Goal: Task Accomplishment & Management: Use online tool/utility

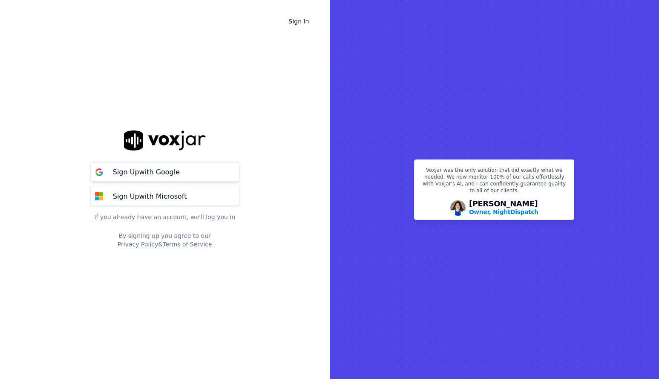
click at [202, 179] on button "Sign Up with Google" at bounding box center [164, 171] width 149 height 19
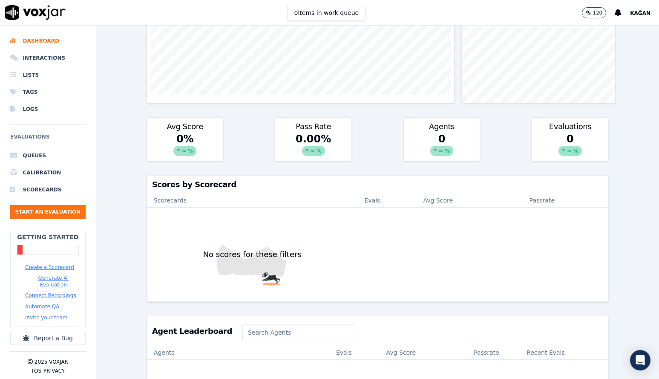
scroll to position [223, 0]
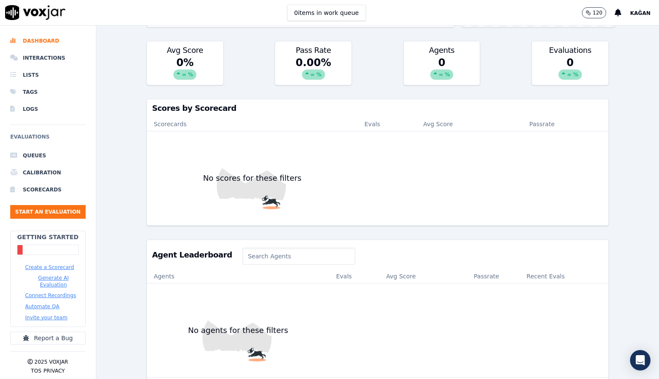
click at [43, 270] on button "Create a Scorecard" at bounding box center [49, 267] width 49 height 7
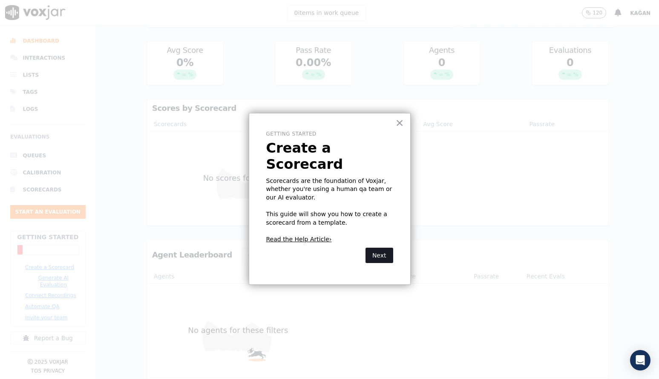
click at [385, 248] on button "Next" at bounding box center [380, 255] width 28 height 15
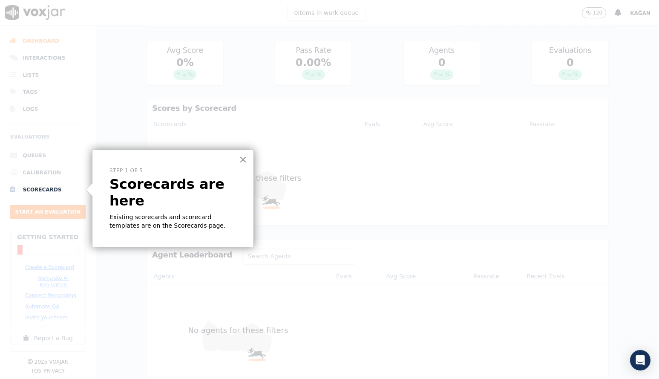
click at [244, 162] on button "×" at bounding box center [243, 160] width 8 height 14
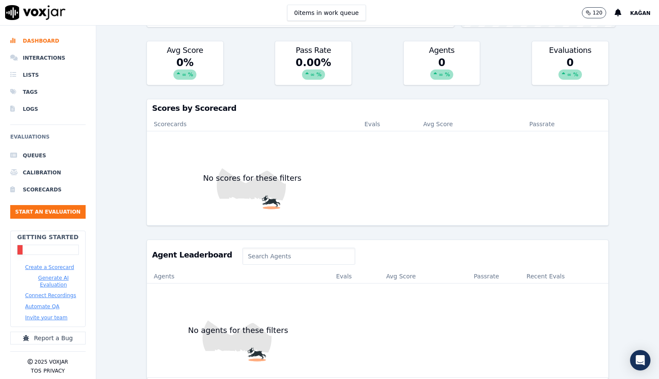
click at [61, 270] on button "Create a Scorecard" at bounding box center [49, 267] width 49 height 7
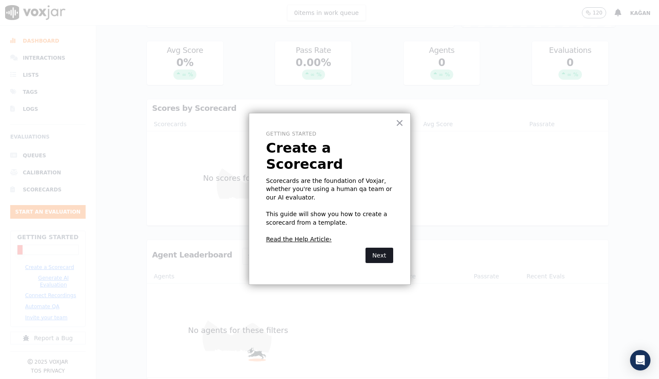
click at [380, 248] on button "Next" at bounding box center [380, 255] width 28 height 15
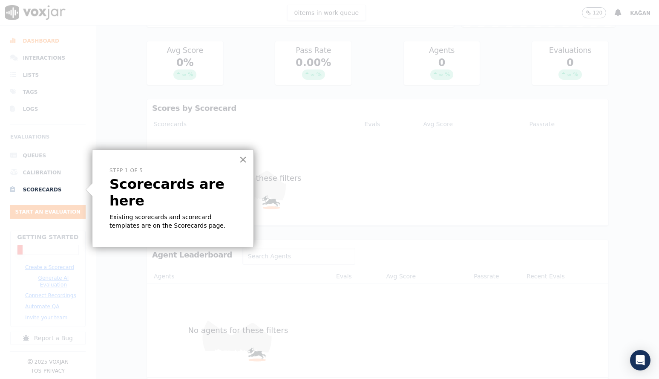
click at [244, 159] on button "×" at bounding box center [243, 160] width 8 height 14
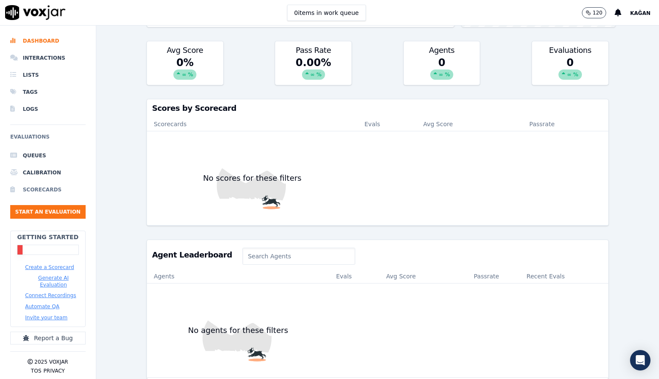
click at [48, 190] on li "Scorecards" at bounding box center [47, 189] width 75 height 17
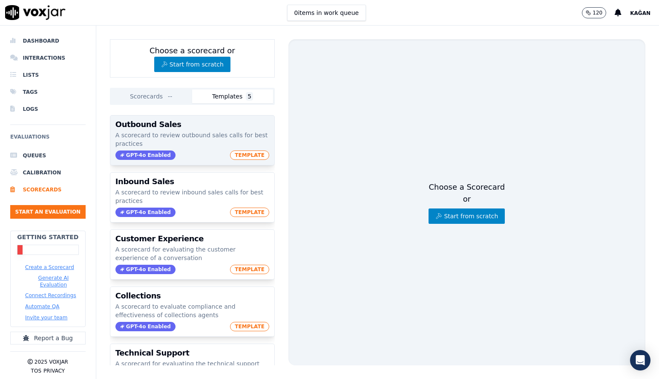
click at [203, 145] on p "A scorecard to review outbound sales calls for best practices" at bounding box center [193, 139] width 154 height 17
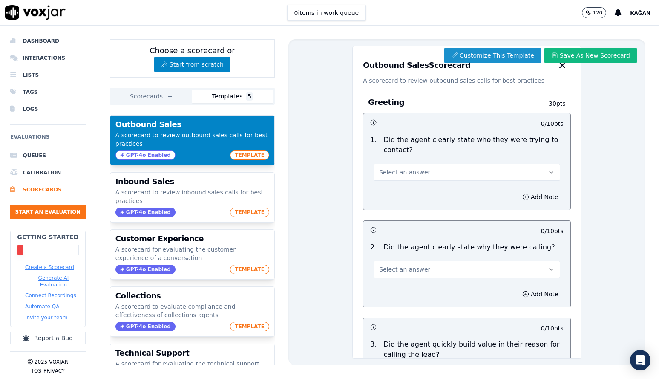
click at [500, 55] on button "Customize This Template" at bounding box center [493, 55] width 97 height 15
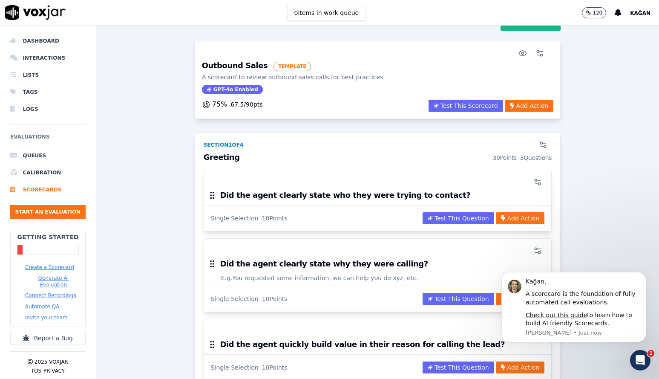
scroll to position [29, 0]
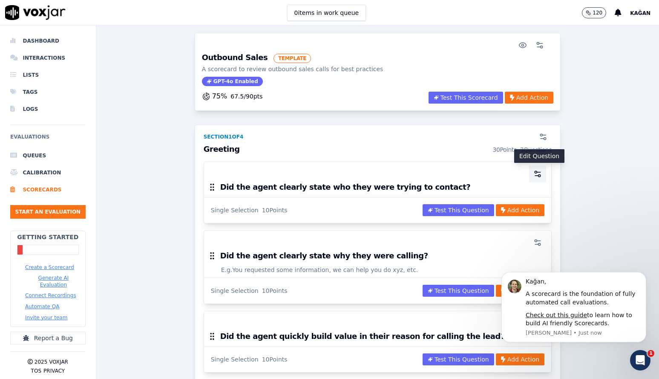
click at [541, 173] on icon "button" at bounding box center [538, 174] width 9 height 9
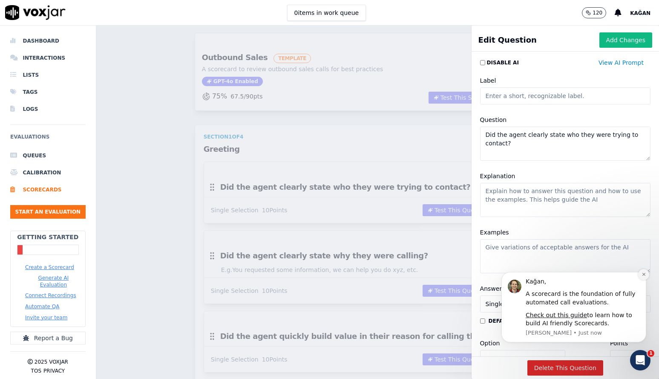
click at [645, 278] on button "Dismiss notification" at bounding box center [644, 274] width 11 height 11
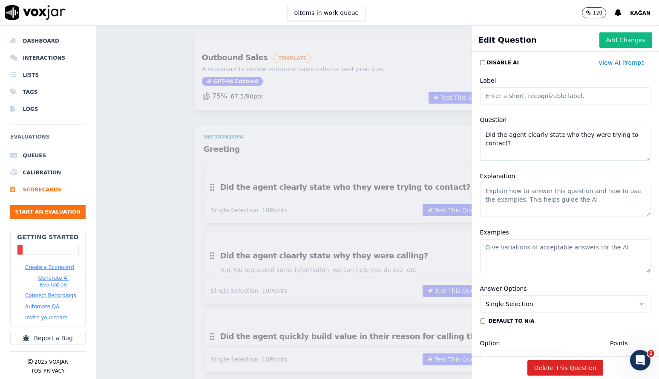
scroll to position [0, 0]
click at [536, 148] on textarea "Did the agent clearly state who they were trying to contact?" at bounding box center [565, 144] width 171 height 34
paste textarea "The Advisor, introduced him/herself."
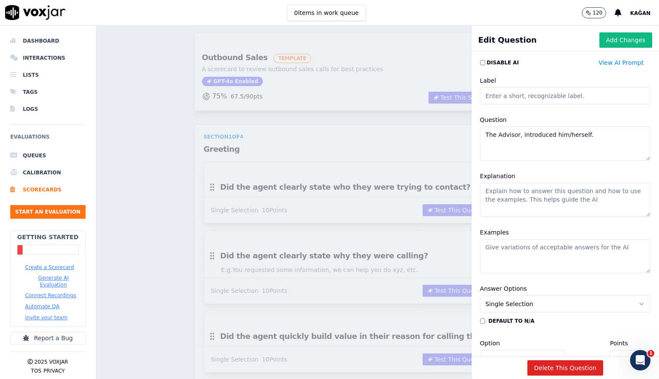
type textarea "The Advisor, introduced him/herself."
click at [535, 193] on textarea "Explanation" at bounding box center [565, 200] width 171 height 34
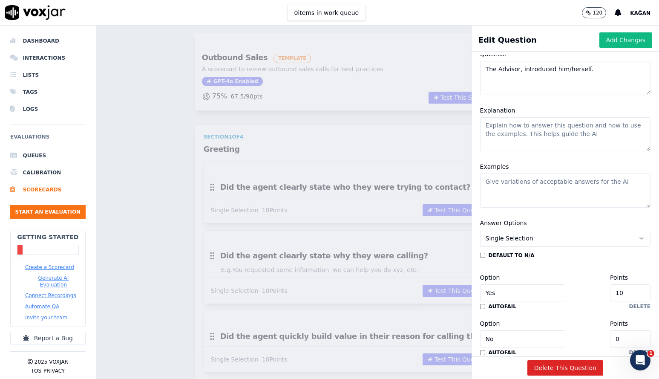
scroll to position [67, 0]
click at [528, 238] on span "Single Selection" at bounding box center [510, 237] width 48 height 9
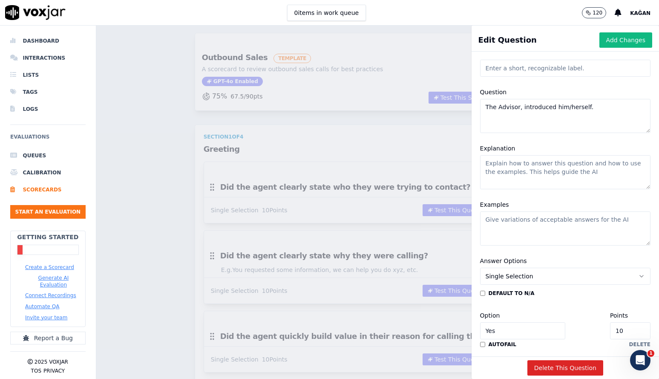
scroll to position [22, 0]
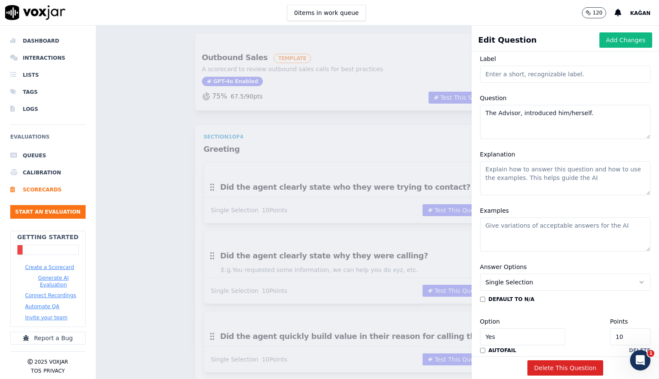
click at [551, 179] on textarea "Explanation" at bounding box center [565, 178] width 171 height 34
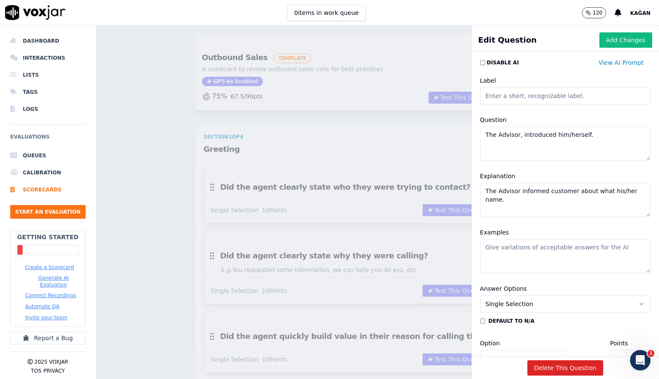
scroll to position [0, 0]
type textarea "The Advisor informed customer about what his/her name."
click at [574, 165] on div "Question The Advisor, introduced him/herself." at bounding box center [565, 138] width 181 height 56
click at [636, 38] on button "Add Changes" at bounding box center [626, 39] width 53 height 15
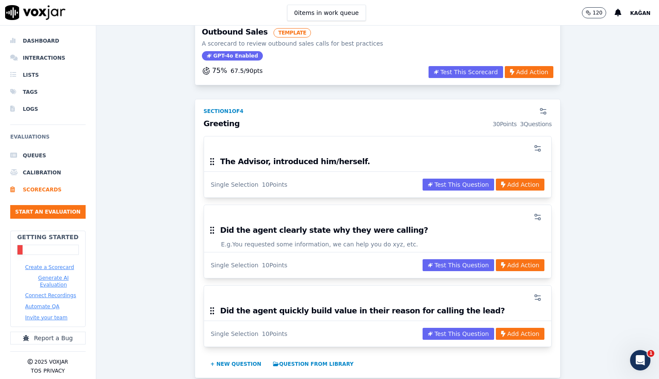
scroll to position [56, 0]
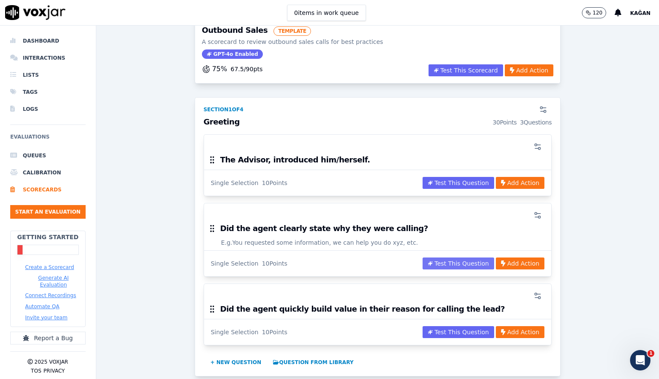
click at [463, 262] on button "Test This Question" at bounding box center [459, 263] width 72 height 12
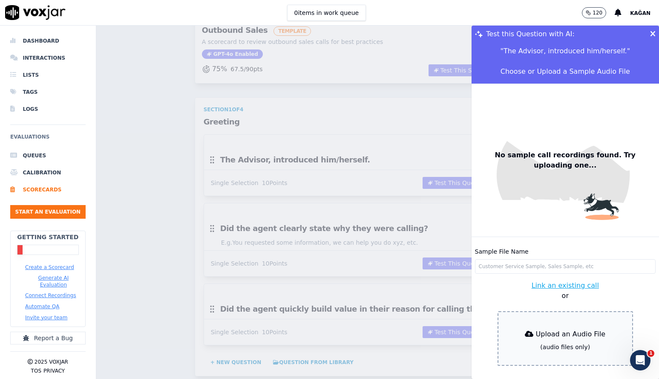
click at [653, 33] on icon at bounding box center [654, 34] width 6 height 8
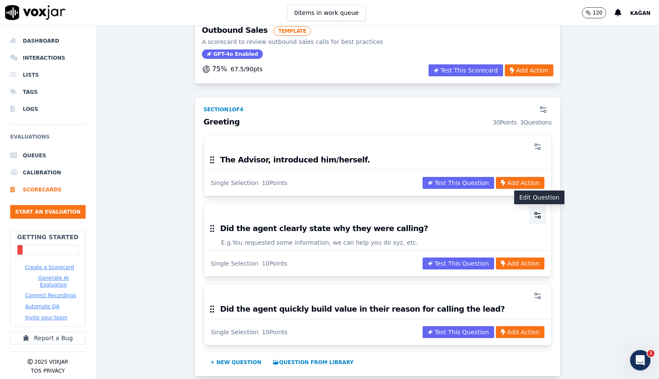
click at [538, 214] on icon "button" at bounding box center [538, 215] width 9 height 9
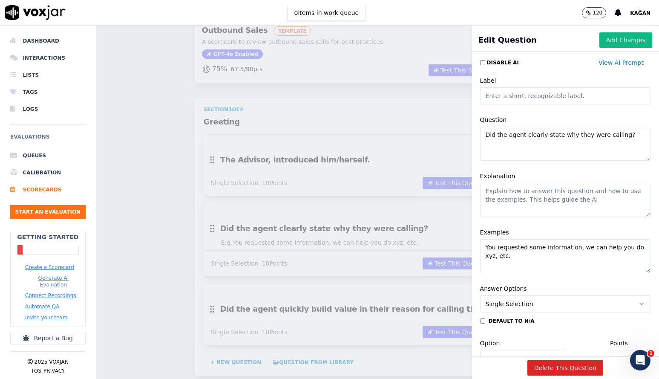
click at [559, 136] on textarea "Did the agent clearly state why they were calling?" at bounding box center [565, 144] width 171 height 34
paste textarea "The Advisor clearly identified themselves as contacting from Estenove Clinic."
type textarea "The Advisor clearly identified themselves as contacting from Estenove Clinic."
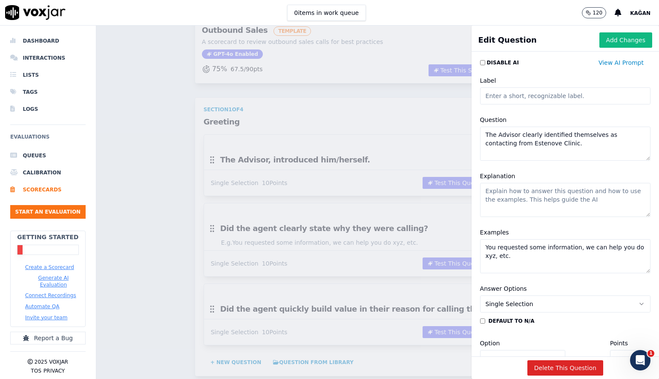
click at [569, 201] on textarea "Explanation" at bounding box center [565, 200] width 171 height 34
paste textarea "The Advisor clearly identified themselves as contacting from Estenove Clinic."
type textarea "The Advisor clearly identified themselves as contacting from Estenove Clinic."
click at [541, 257] on textarea "You requested some information, we can help you do xyz, etc." at bounding box center [565, 256] width 171 height 34
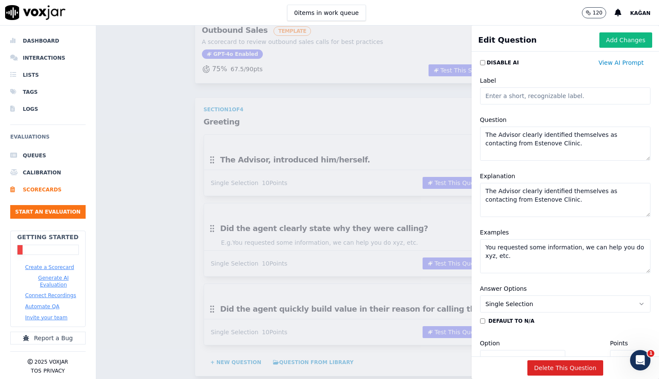
click at [541, 257] on textarea "You requested some information, we can help you do xyz, etc." at bounding box center [565, 256] width 171 height 34
click at [552, 230] on div "Examples" at bounding box center [565, 250] width 181 height 56
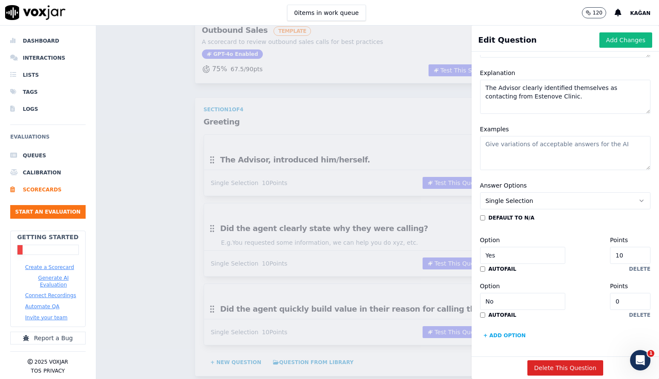
scroll to position [0, 0]
click at [619, 39] on button "Add Changes" at bounding box center [626, 39] width 53 height 15
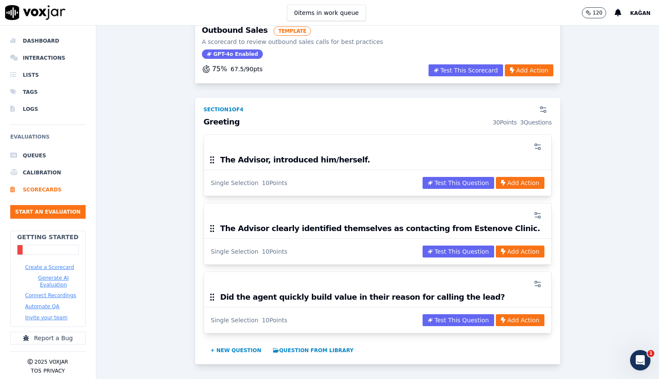
scroll to position [71, 0]
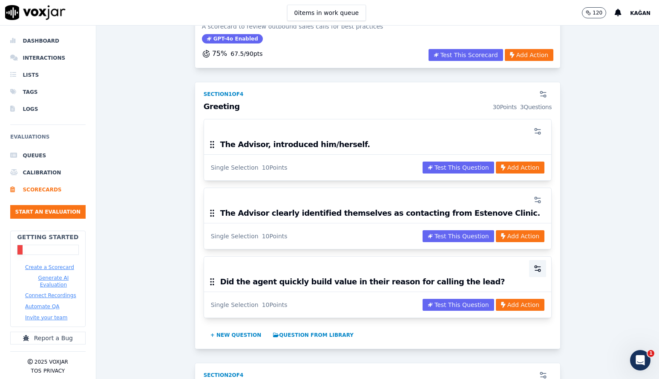
click at [540, 269] on circle "button" at bounding box center [540, 270] width 2 height 2
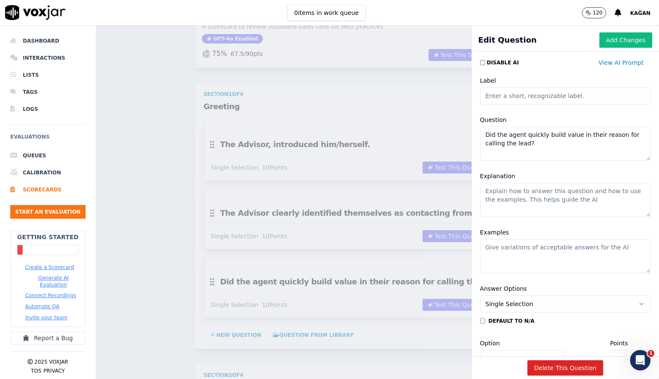
click at [543, 150] on textarea "Did the agent quickly build value in their reason for calling the lead?" at bounding box center [565, 144] width 171 height 34
paste textarea "The Advisor responded to the customer within 5 seconds after answering the call"
type textarea "The Advisor responded to the customer within 5 seconds after answering the call"
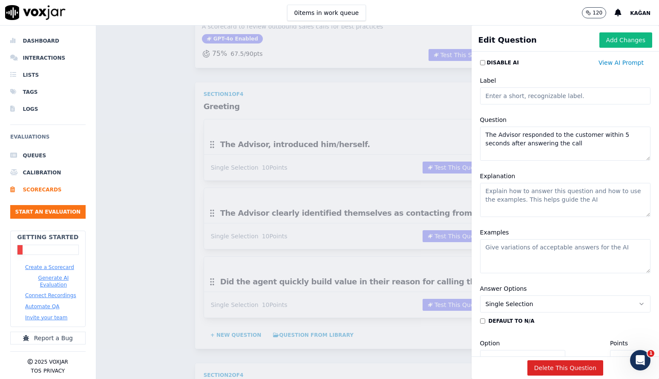
click at [548, 203] on textarea "Explanation" at bounding box center [565, 200] width 171 height 34
paste textarea "The Advisor responded to the customer within 5 seconds after answering the call"
type textarea "The Advisor responded to the customer within 5 seconds after answering the call"
click at [634, 41] on button "Add Changes" at bounding box center [626, 39] width 53 height 15
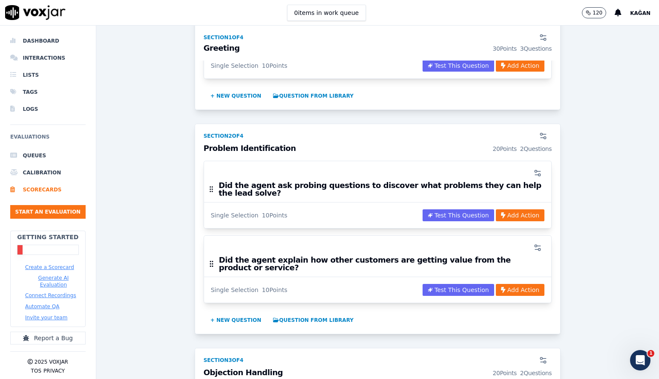
scroll to position [320, 0]
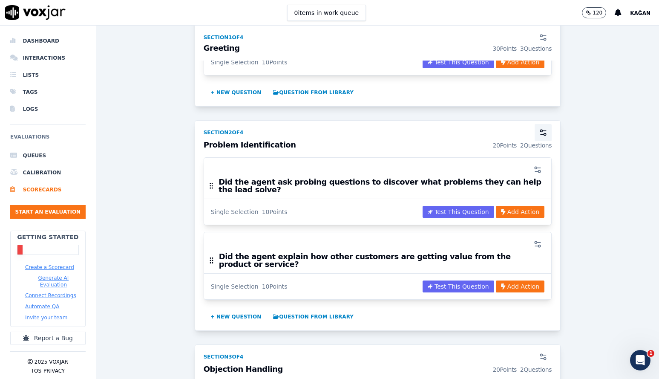
click at [543, 130] on circle "button" at bounding box center [542, 131] width 2 height 2
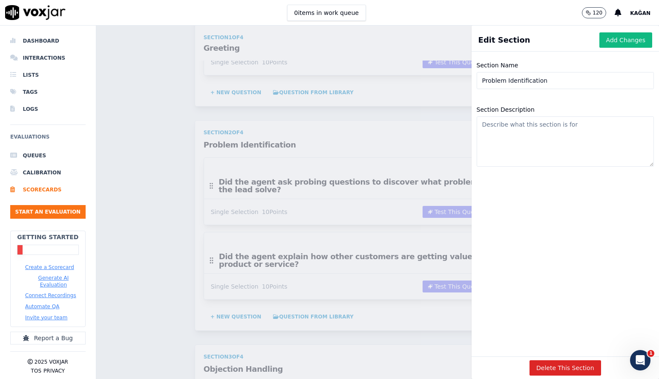
click at [551, 85] on input "Problem Identification" at bounding box center [565, 80] width 177 height 17
paste input "Guidance"
type input "Guidance"
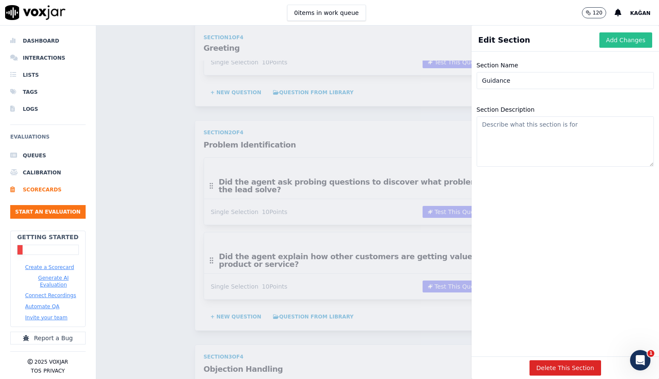
click at [628, 34] on button "Add Changes" at bounding box center [626, 39] width 53 height 15
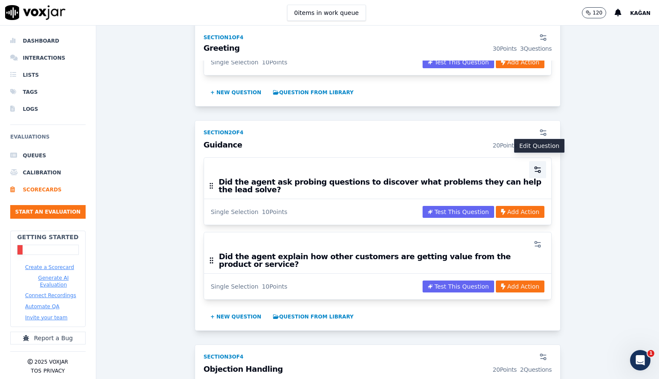
click at [539, 171] on circle "button" at bounding box center [540, 172] width 2 height 2
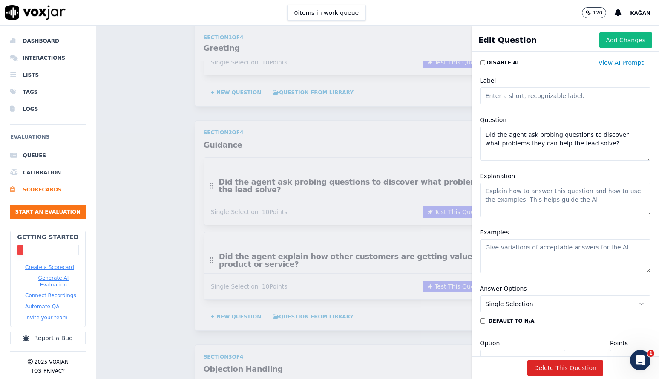
click at [542, 149] on textarea "Did the agent ask probing questions to discover what problems they can help the…" at bounding box center [565, 144] width 171 height 34
paste textarea "The Advisor provided clear instructions or information."
type textarea "The Advisor provided clear instructions or information."
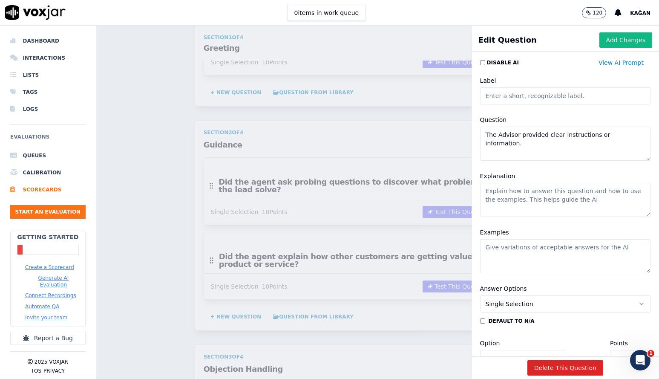
click at [545, 202] on textarea "Explanation" at bounding box center [565, 200] width 171 height 34
paste textarea "The Advisor provided clear instructions or information."
type textarea "The Advisor provided clear instructions or information."
click at [621, 39] on button "Add Changes" at bounding box center [626, 39] width 53 height 15
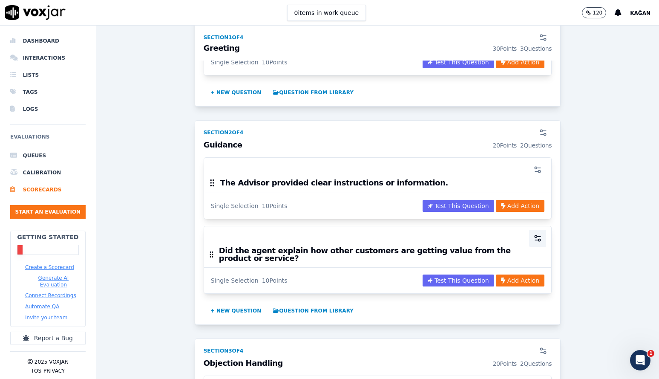
click at [537, 234] on icon "button" at bounding box center [538, 238] width 9 height 9
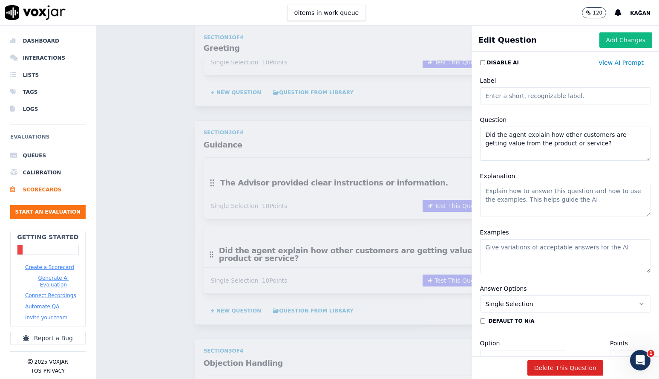
click at [525, 143] on textarea "Did the agent explain how other customers are getting value from the product or…" at bounding box center [565, 144] width 171 height 34
paste textarea "Were the customer’s requests correctly understood by the Advisor"
type textarea "Were the customer’s requests correctly understood by the Advisor?"
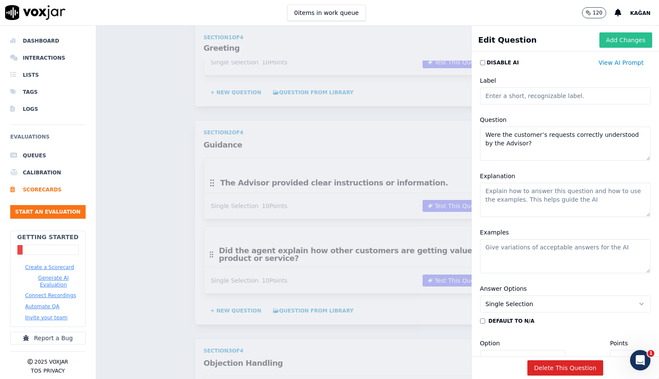
click at [628, 41] on button "Add Changes" at bounding box center [626, 39] width 53 height 15
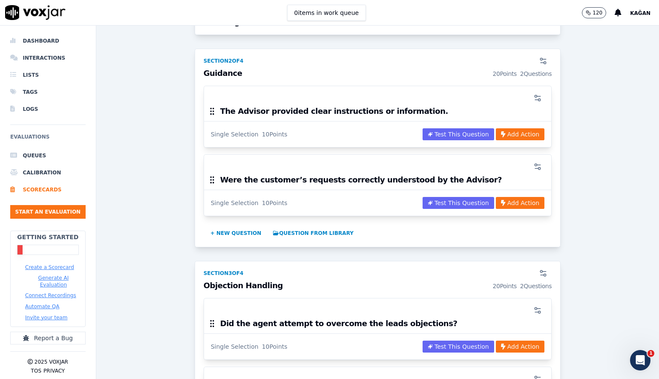
scroll to position [398, 0]
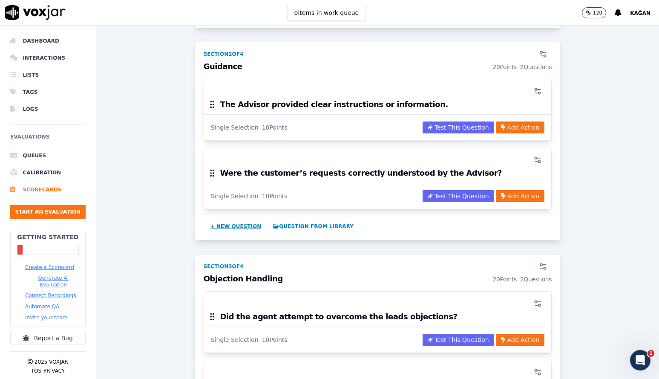
click at [249, 221] on button "+ New question" at bounding box center [236, 227] width 58 height 14
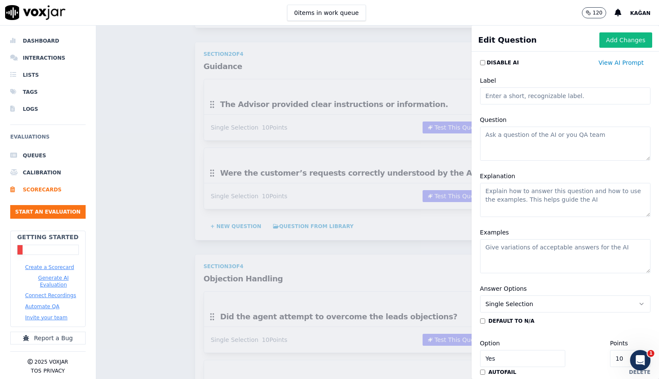
click at [552, 135] on textarea "Question" at bounding box center [565, 144] width 171 height 34
paste textarea "The Advisor provided information after clarifying the customer’s requests."
type textarea "The Advisor provided information after clarifying the customer’s requests."
click at [559, 205] on textarea "Explanation" at bounding box center [565, 200] width 171 height 34
paste textarea "The Advisor provided information after clarifying the customer’s requests."
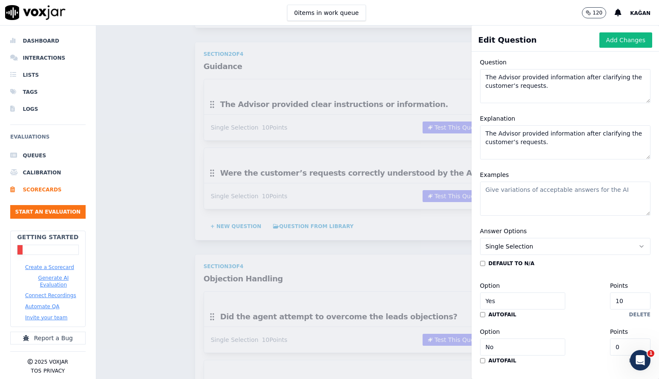
scroll to position [77, 0]
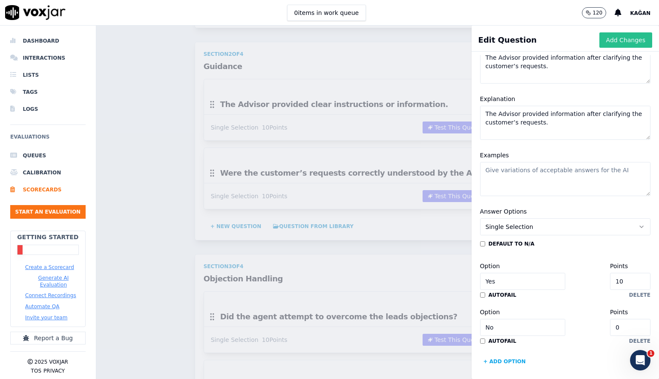
type textarea "The Advisor provided information after clarifying the customer’s requests."
click at [625, 45] on button "Add Changes" at bounding box center [626, 39] width 53 height 15
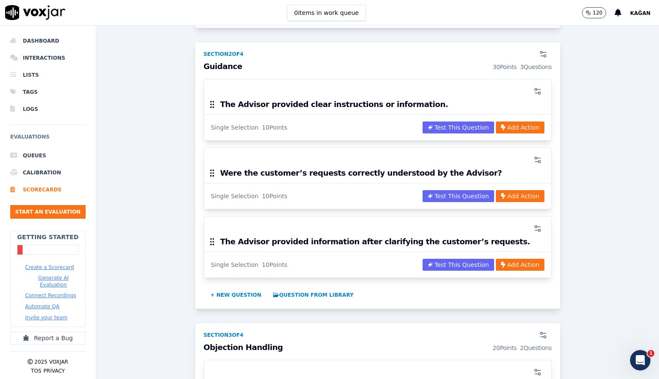
scroll to position [424, 0]
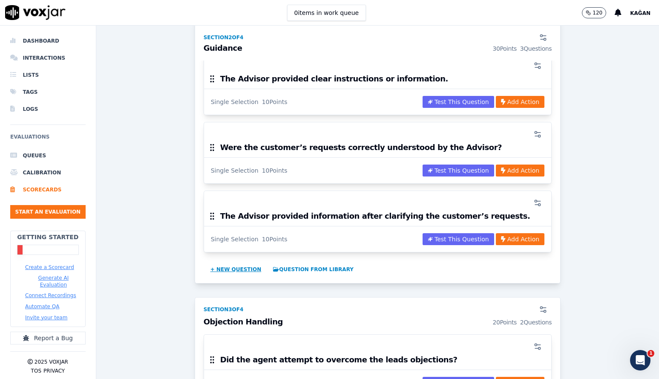
click at [232, 263] on button "+ New question" at bounding box center [236, 270] width 58 height 14
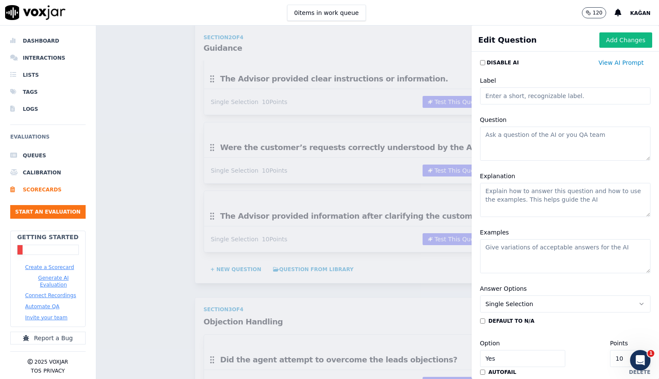
click at [549, 138] on textarea "Question" at bounding box center [565, 144] width 171 height 34
type textarea "v"
paste textarea "Did the Advisor use terminology that was too simple for the customer’s level of…"
type textarea "Did the Advisor use terminology that was too simple for the customer’s level of…"
click at [557, 192] on textarea "Explanation" at bounding box center [565, 200] width 171 height 34
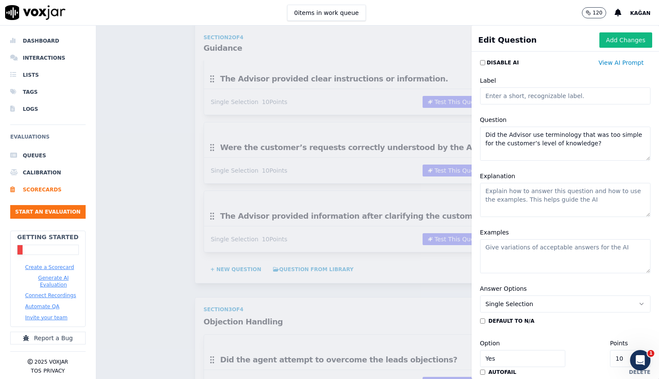
paste textarea "Did the Advisor use terminology that was too simple for the customer’s level of…"
type textarea "Did the Advisor use terminology that was too simple for the customer’s level of…"
click at [621, 36] on button "Add Changes" at bounding box center [626, 39] width 53 height 15
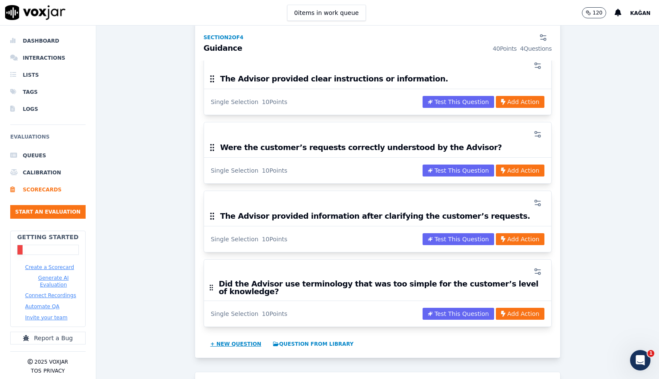
click at [226, 337] on button "+ New question" at bounding box center [236, 344] width 58 height 14
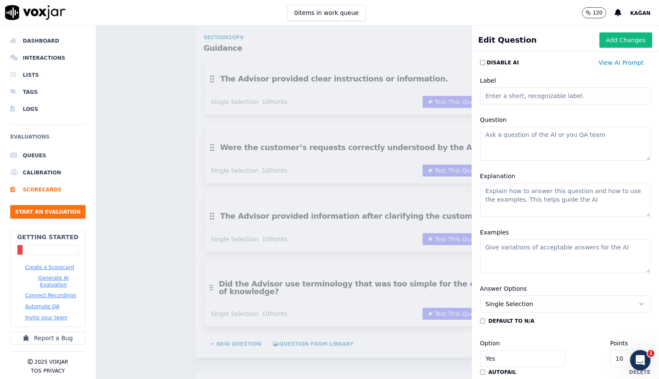
click at [535, 141] on textarea "Question" at bounding box center [565, 144] width 171 height 34
paste textarea "Did the Advisor use terminology that was too complex for the customer’s level o…"
type textarea "Did the Advisor use terminology that was too complex for the customer’s level o…"
click at [541, 205] on textarea "Explanation" at bounding box center [565, 200] width 171 height 34
paste textarea "Did the Advisor use terminology that was too complex for the customer’s level o…"
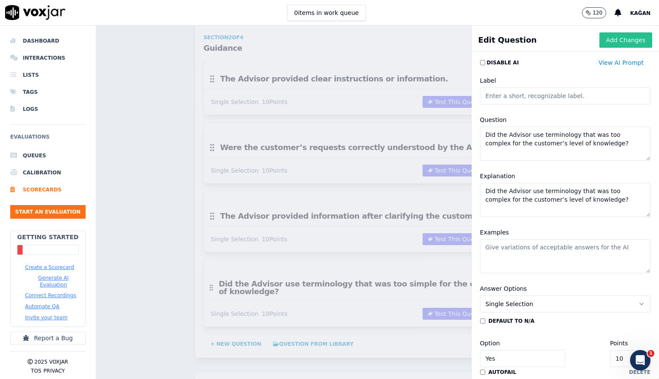
type textarea "Did the Advisor use terminology that was too complex for the customer’s level o…"
click at [640, 42] on button "Add Changes" at bounding box center [626, 39] width 53 height 15
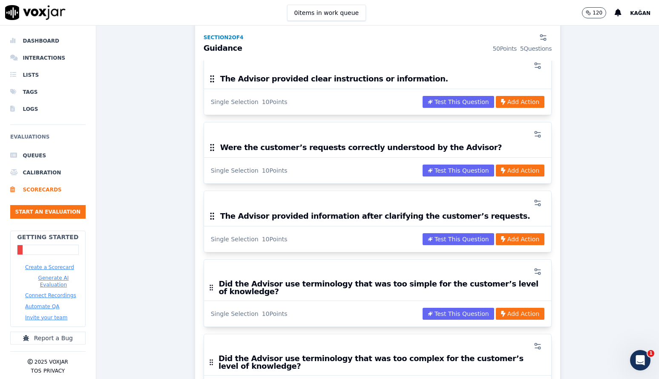
scroll to position [506, 0]
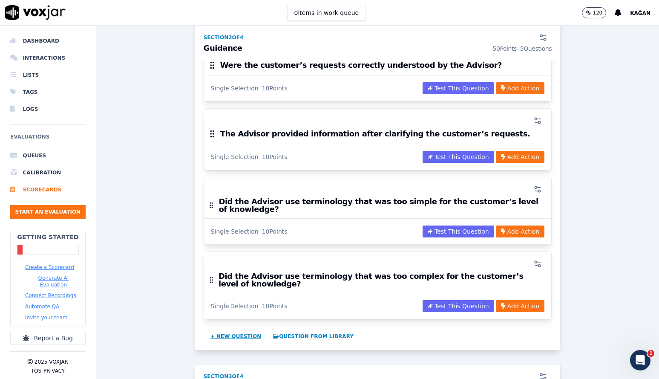
click at [236, 330] on button "+ New question" at bounding box center [236, 337] width 58 height 14
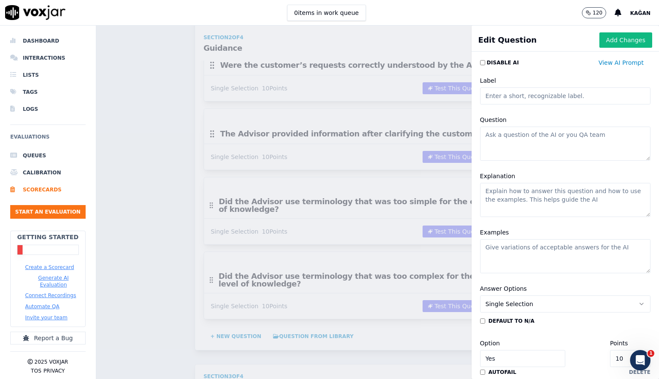
click at [535, 143] on textarea "Question" at bounding box center [565, 144] width 171 height 34
paste textarea "The Advisor correctly understood the customer’s request and properly documented…"
type textarea "The Advisor correctly understood the customer’s request and properly documented…"
click at [545, 196] on textarea "Explanation" at bounding box center [565, 200] width 171 height 34
paste textarea "The Advisor correctly understood the customer’s request and properly documented…"
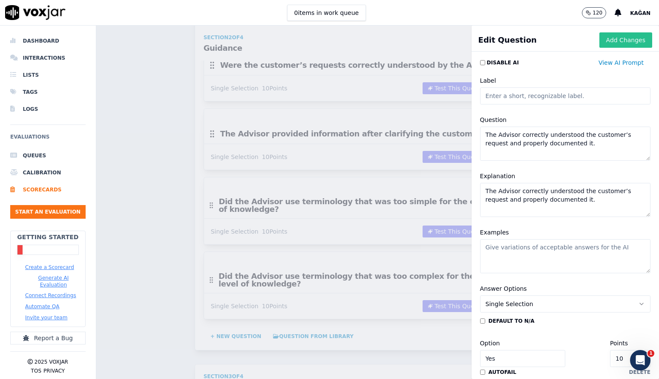
type textarea "The Advisor correctly understood the customer’s request and properly documented…"
click at [626, 38] on button "Add Changes" at bounding box center [626, 39] width 53 height 15
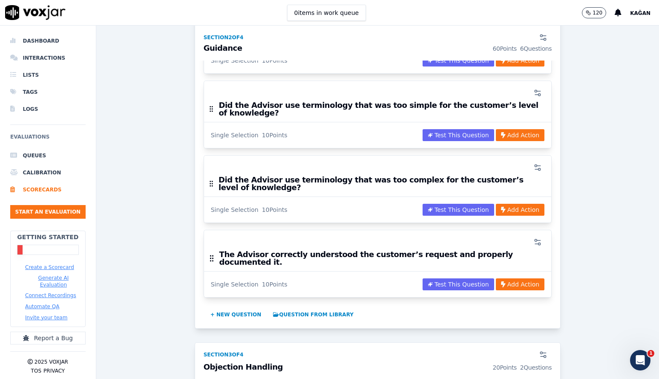
scroll to position [603, 0]
click at [224, 307] on button "+ New question" at bounding box center [236, 314] width 58 height 14
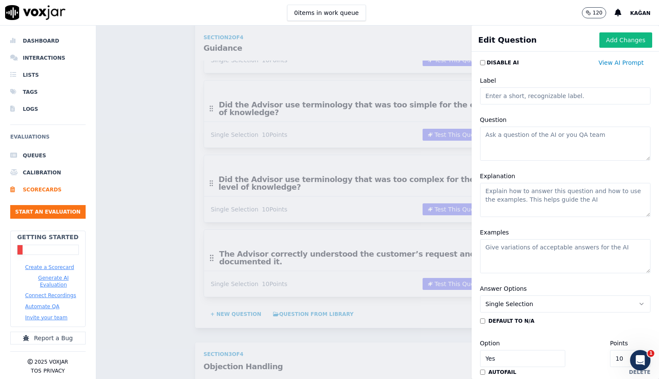
click at [514, 139] on textarea "Question" at bounding box center [565, 144] width 171 height 34
paste textarea "The Advisor used a friendly and natural communication style."
type textarea "The Advisor used a friendly and natural communication style."
click at [534, 202] on textarea "Explanation" at bounding box center [565, 200] width 171 height 34
paste textarea "The Advisor used a friendly and natural communication style."
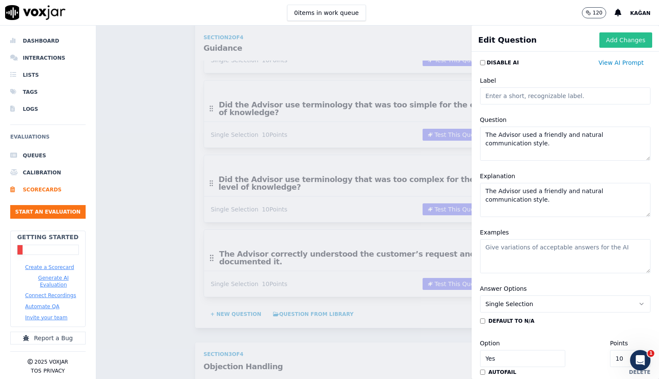
type textarea "The Advisor used a friendly and natural communication style."
click at [636, 38] on button "Add Changes" at bounding box center [626, 39] width 53 height 15
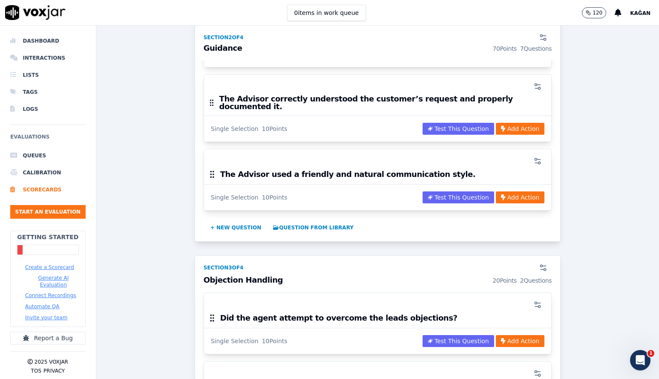
scroll to position [758, 0]
click at [548, 263] on icon "button" at bounding box center [543, 267] width 9 height 9
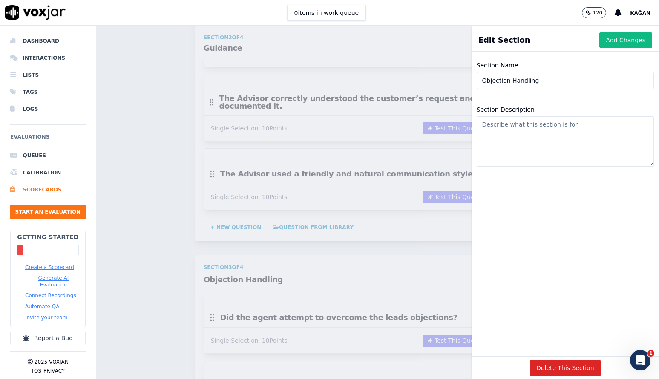
click at [536, 76] on input "Objection Handling" at bounding box center [565, 80] width 177 height 17
paste input "Professionalism"
type input "Professionalism"
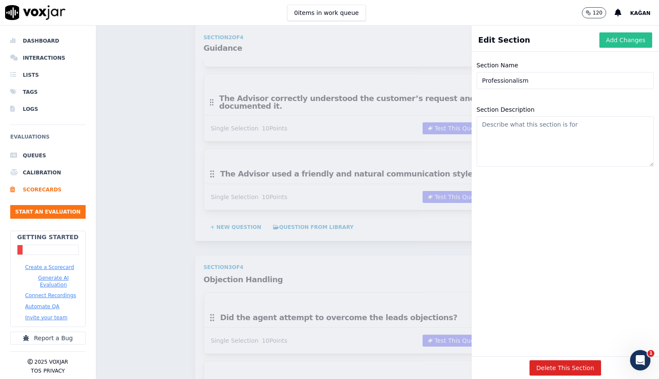
click at [644, 40] on button "Add Changes" at bounding box center [626, 39] width 53 height 15
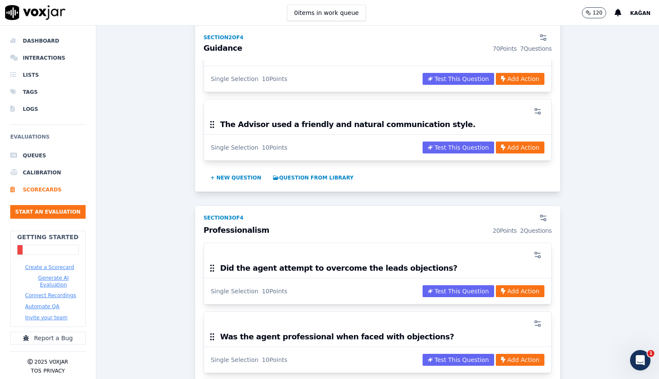
scroll to position [808, 0]
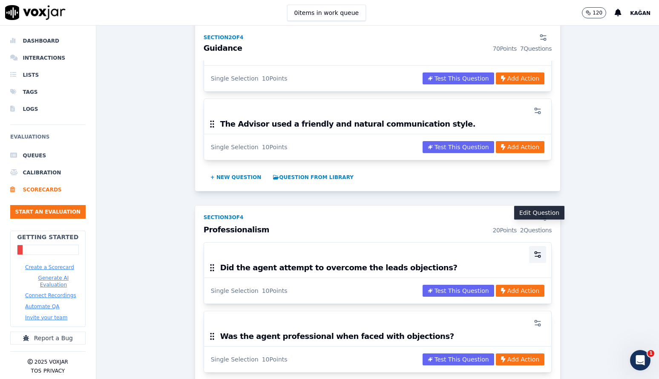
click at [536, 250] on icon "button" at bounding box center [538, 254] width 9 height 9
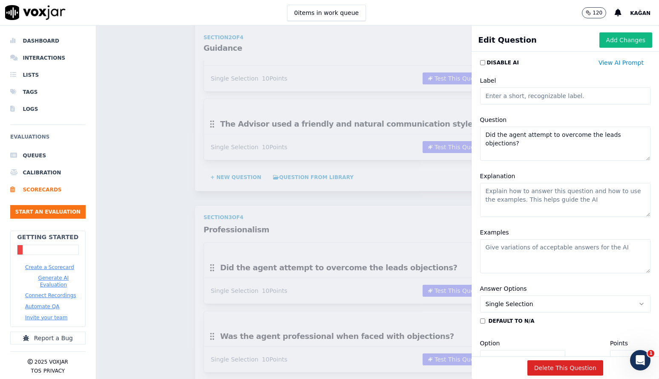
click at [562, 139] on textarea "Did the agent attempt to overcome the leads objections?" at bounding box center [565, 144] width 171 height 34
paste textarea "The Advisor maintained a professional tone of voice and demeanor throughout the…"
type textarea "The Advisor maintained a professional tone of voice and demeanor throughout the…"
click at [636, 43] on button "Add Changes" at bounding box center [626, 39] width 53 height 15
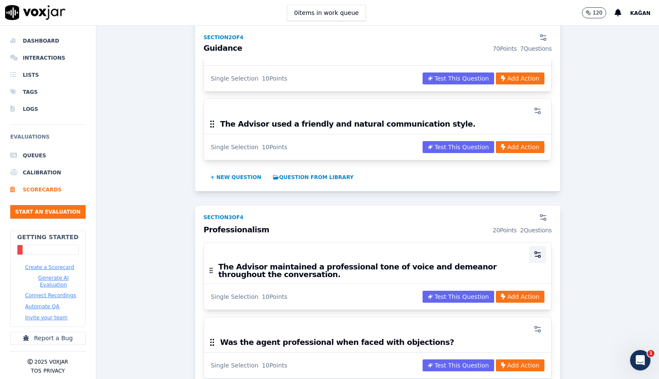
click at [536, 250] on icon "button" at bounding box center [538, 254] width 9 height 9
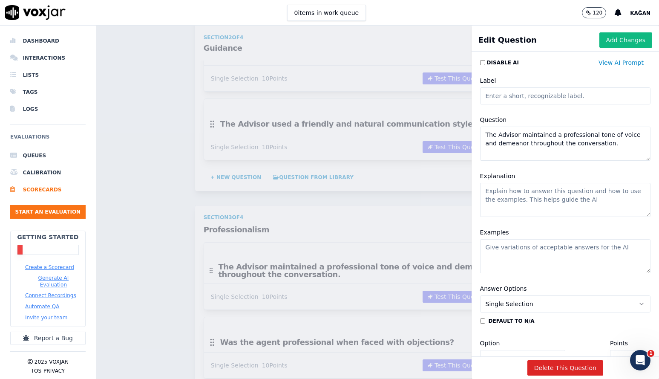
click at [552, 198] on textarea "Explanation" at bounding box center [565, 200] width 171 height 34
paste textarea "The Advisor maintained a professional tone of voice and demeanor throughout the…"
type textarea "The Advisor maintained a professional tone of voice and demeanor throughout the…"
click at [632, 42] on button "Add Changes" at bounding box center [626, 39] width 53 height 15
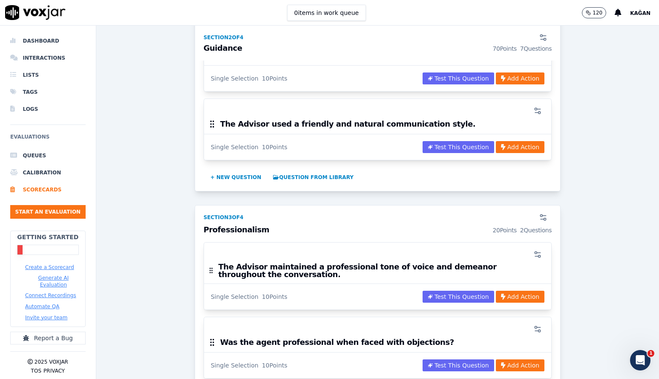
scroll to position [876, 0]
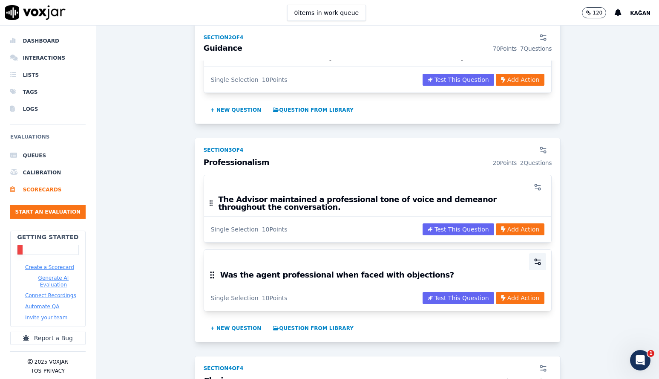
click at [543, 253] on button "button" at bounding box center [537, 261] width 17 height 17
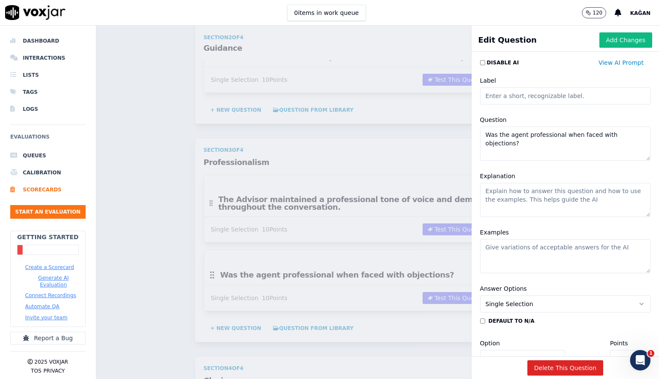
click at [541, 145] on textarea "Was the agent professional when faced with objections?" at bounding box center [565, 144] width 171 height 34
paste textarea "The Advisor did not criticize Nove Group’s and third party policies, employees,…"
type textarea "The Advisor did not criticize Nove Group’s and third party policies, employees,…"
click at [549, 192] on textarea "Explanation" at bounding box center [565, 200] width 171 height 34
paste textarea "The Advisor did not criticize Nove Group’s and third party policies, employees,…"
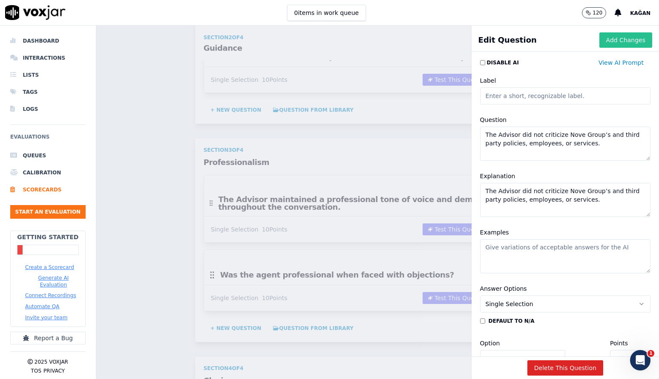
type textarea "The Advisor did not criticize Nove Group’s and third party policies, employees,…"
click at [625, 40] on button "Add Changes" at bounding box center [626, 39] width 53 height 15
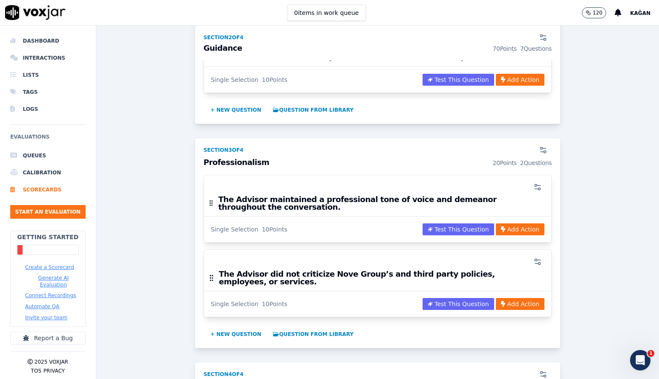
scroll to position [949, 0]
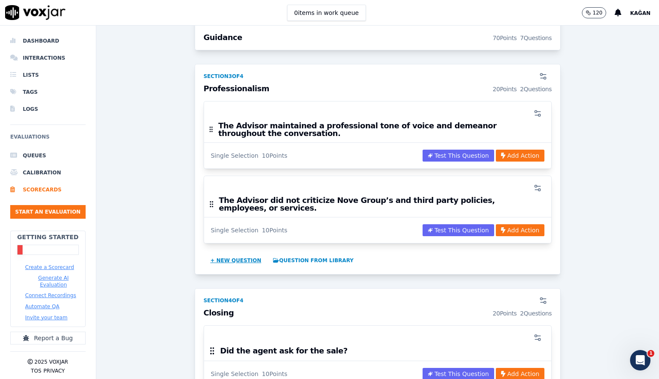
click at [233, 254] on button "+ New question" at bounding box center [236, 261] width 58 height 14
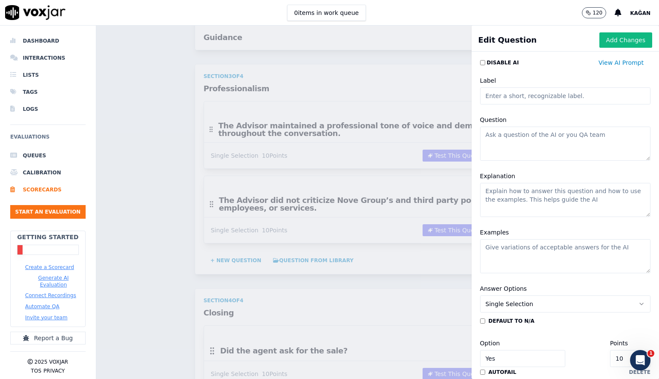
click at [540, 156] on textarea "Question" at bounding box center [565, 144] width 171 height 34
paste textarea "The Advisor used professional and appropriate language in communications and ca…"
type textarea "The Advisor used professional and appropriate language in communications and ca…"
click at [555, 201] on textarea "Explanation" at bounding box center [565, 200] width 171 height 34
paste textarea "The Advisor used professional and appropriate language in communications and ca…"
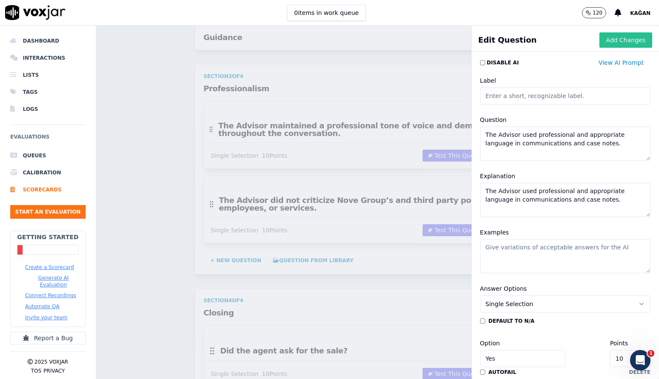
type textarea "The Advisor used professional and appropriate language in communications and ca…"
click at [622, 42] on button "Add Changes" at bounding box center [626, 39] width 53 height 15
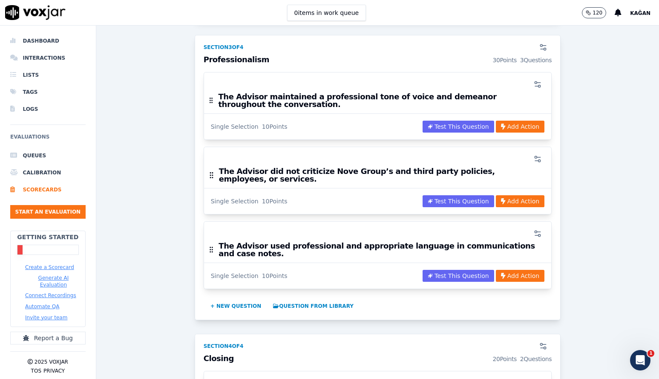
scroll to position [1014, 0]
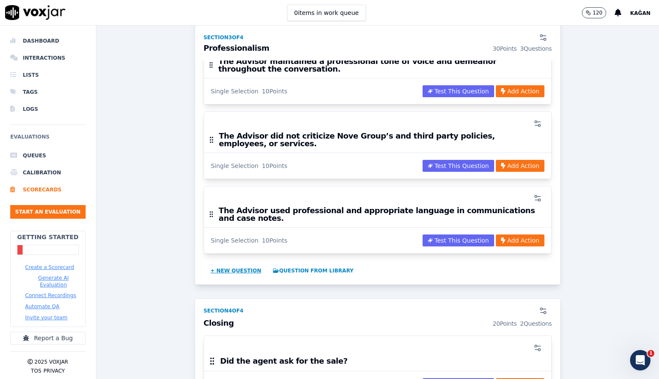
click at [233, 264] on button "+ New question" at bounding box center [236, 271] width 58 height 14
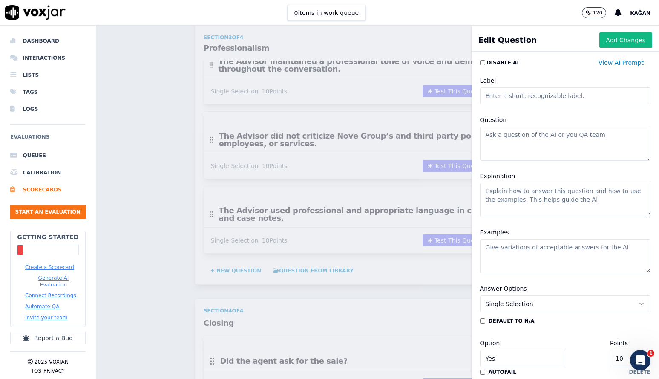
click at [521, 147] on textarea "Question" at bounding box center [565, 144] width 171 height 34
paste textarea "The Advisor demonstrated attentiveness and care when engaging with the customer."
type textarea "The Advisor demonstrated attentiveness and care when engaging with the customer."
click at [526, 194] on textarea "Explanation" at bounding box center [565, 200] width 171 height 34
paste textarea "The Advisor demonstrated attentiveness and care when engaging with the customer."
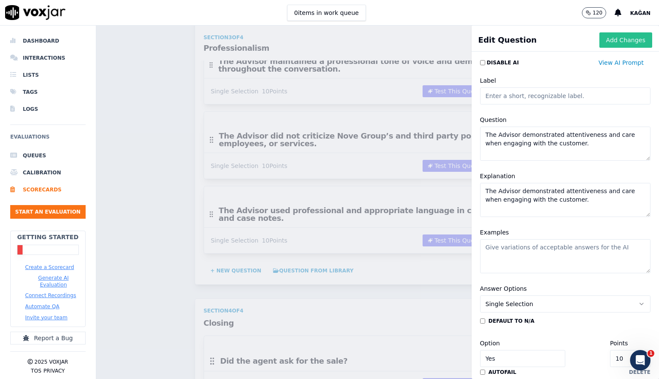
type textarea "The Advisor demonstrated attentiveness and care when engaging with the customer."
click at [630, 37] on button "Add Changes" at bounding box center [626, 39] width 53 height 15
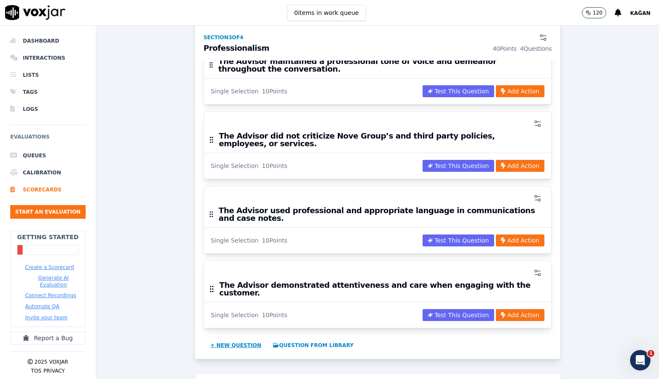
click at [236, 338] on button "+ New question" at bounding box center [236, 345] width 58 height 14
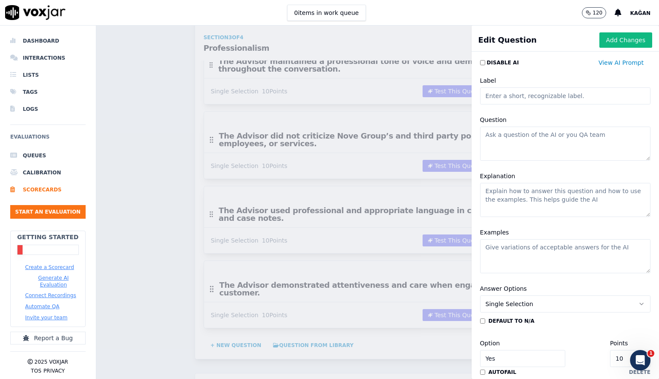
click at [554, 144] on textarea "Question" at bounding box center [565, 144] width 171 height 34
paste textarea "The Advisor used professional and appropriate language in both communication an…"
type textarea "The Advisor used professional and appropriate language in both communication an…"
click at [564, 203] on textarea "Explanation" at bounding box center [565, 200] width 171 height 34
paste textarea "The Advisor used professional and appropriate language in both communication an…"
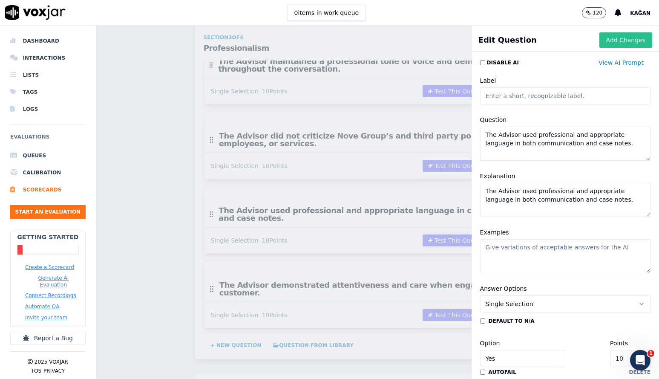
type textarea "The Advisor used professional and appropriate language in both communication an…"
click at [631, 45] on button "Add Changes" at bounding box center [626, 39] width 53 height 15
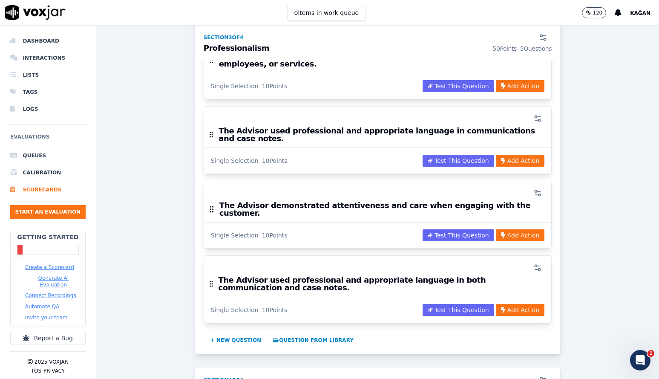
scroll to position [1095, 0]
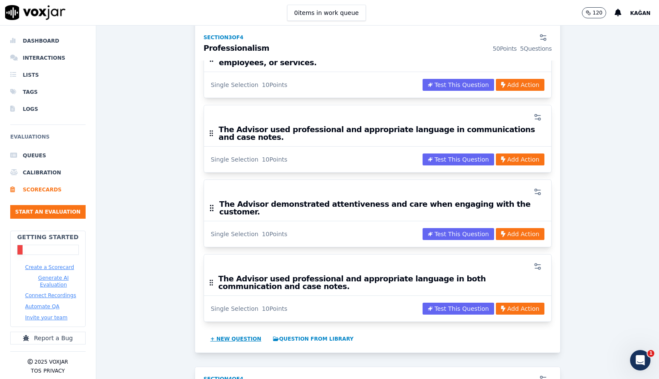
click at [231, 332] on button "+ New question" at bounding box center [236, 339] width 58 height 14
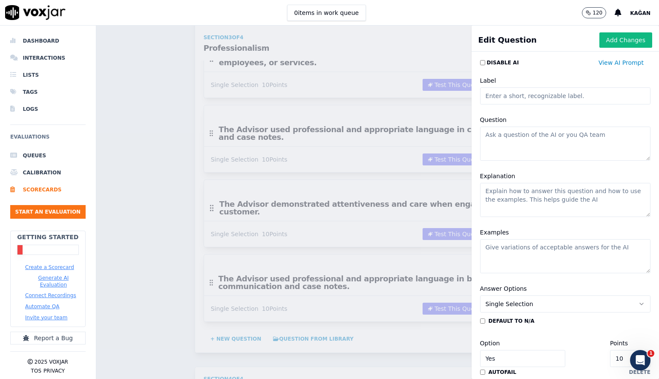
click at [526, 137] on textarea "Question" at bounding box center [565, 144] width 171 height 34
paste textarea "The Advisor ended conversations professionally and responded consistently."
type textarea "The Advisor ended conversations professionally and responded consistently."
click at [549, 200] on textarea "Explanation" at bounding box center [565, 200] width 171 height 34
paste textarea "The Advisor ended conversations professionally and responded consistently."
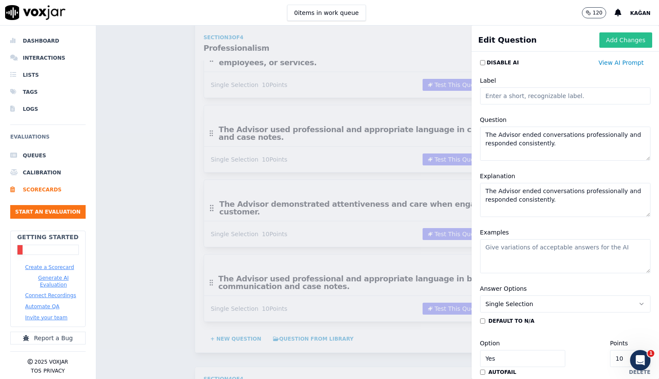
type textarea "The Advisor ended conversations professionally and responded consistently."
click at [626, 39] on button "Add Changes" at bounding box center [626, 39] width 53 height 15
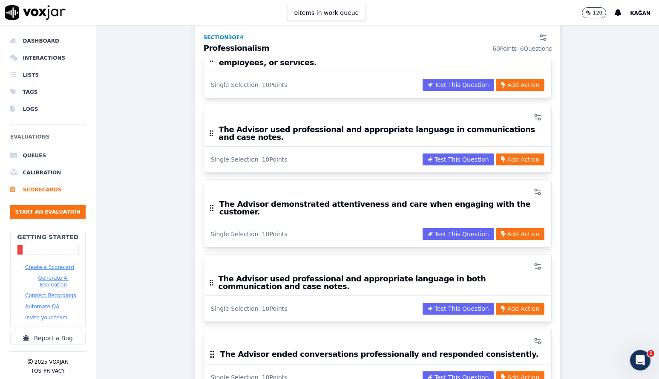
scroll to position [1171, 0]
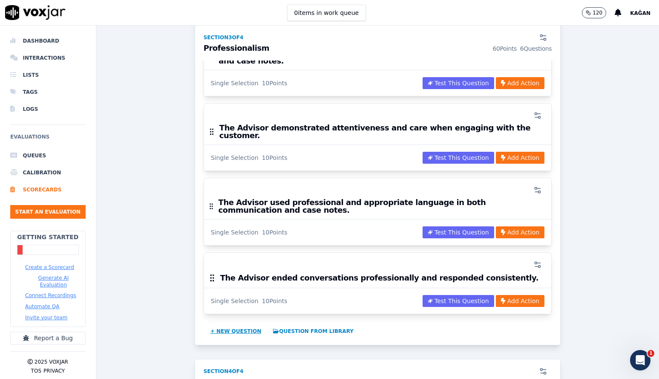
click at [223, 324] on button "+ New question" at bounding box center [236, 331] width 58 height 14
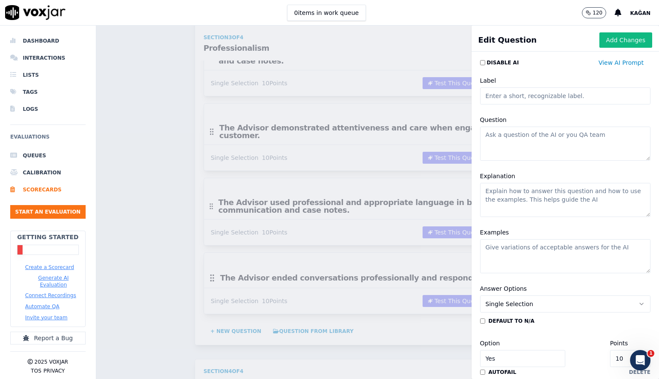
click at [502, 138] on textarea "Question" at bounding box center [565, 144] width 171 height 34
paste textarea "The Advisor called the customer back when interaction is unexpectedly disconnec…"
type textarea "The Advisor called the customer back when interaction is unexpectedly disconnec…"
click at [529, 192] on textarea "Explanation" at bounding box center [565, 200] width 171 height 34
paste textarea "The Advisor called the customer back when interaction is unexpectedly disconnec…"
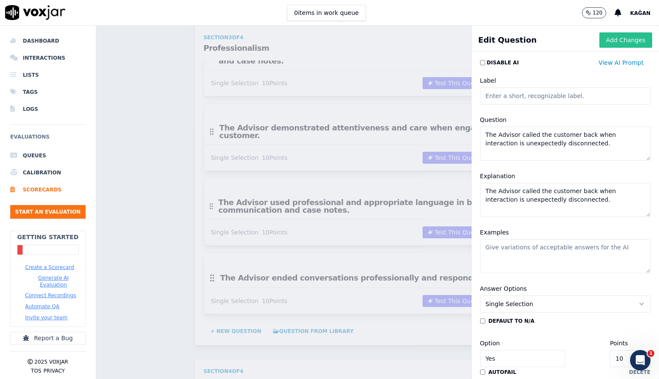
type textarea "The Advisor called the customer back when interaction is unexpectedly disconnec…"
click at [624, 41] on button "Add Changes" at bounding box center [626, 39] width 53 height 15
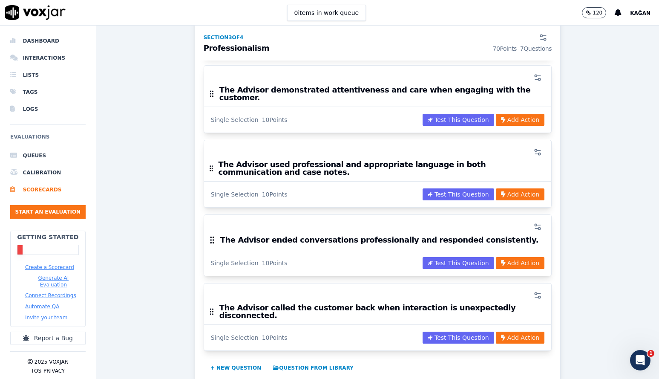
scroll to position [1229, 0]
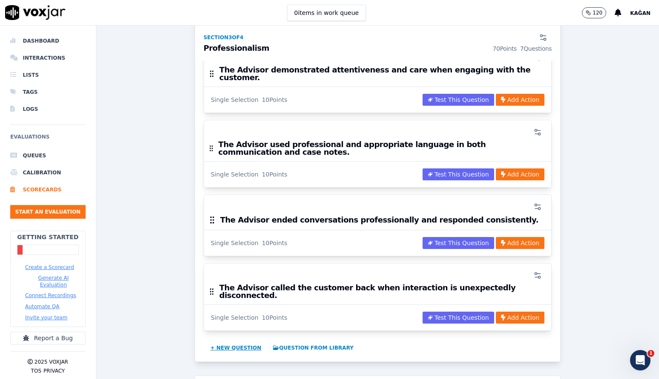
click at [224, 341] on button "+ New question" at bounding box center [236, 348] width 58 height 14
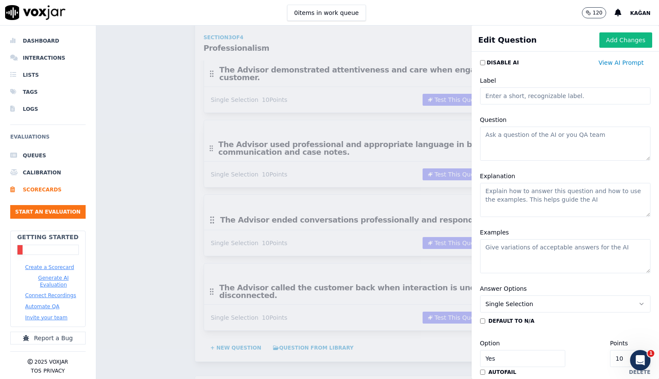
click at [540, 155] on textarea "Question" at bounding box center [565, 144] width 171 height 34
paste textarea "The Advisor allowed the customer to express themselves fully without interrupti…"
type textarea "The Advisor allowed the customer to express themselves fully without interrupti…"
click at [554, 195] on textarea "Explanation" at bounding box center [565, 200] width 171 height 34
paste textarea "The Advisor allowed the customer to express themselves fully without interrupti…"
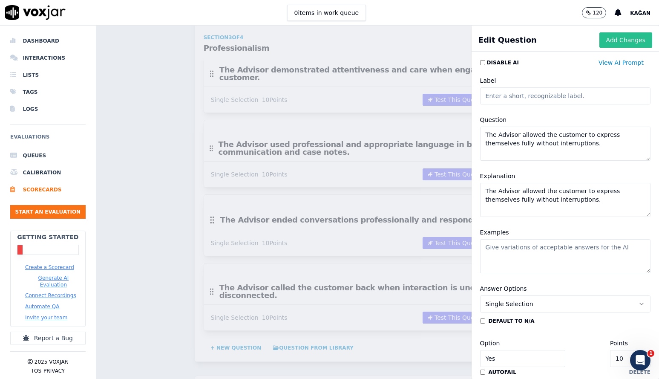
type textarea "The Advisor allowed the customer to express themselves fully without interrupti…"
click at [629, 40] on button "Add Changes" at bounding box center [626, 39] width 53 height 15
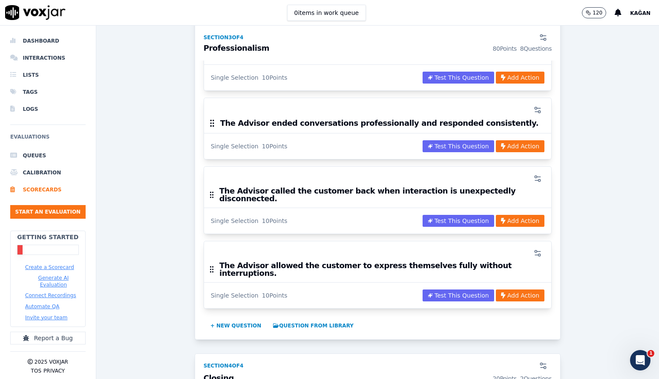
scroll to position [1327, 0]
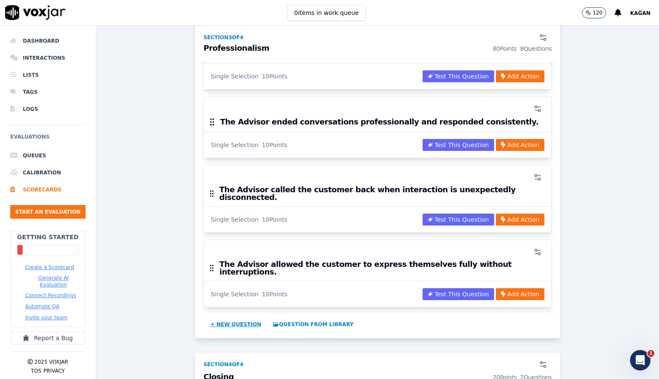
click at [234, 318] on button "+ New question" at bounding box center [236, 325] width 58 height 14
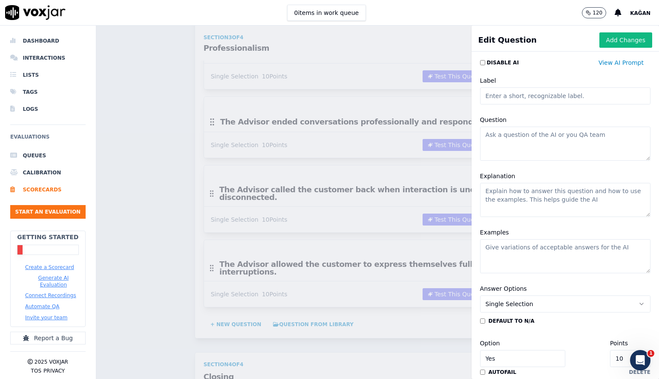
click at [535, 147] on textarea "Question" at bounding box center [565, 144] width 171 height 34
paste textarea "The Advisor refrained from eating, drinking, or chewing during the call."
type textarea "The Advisor refrained from eating, drinking, or chewing during the call."
click at [550, 198] on textarea "Explanation" at bounding box center [565, 200] width 171 height 34
paste textarea "The Advisor refrained from eating, drinking, or chewing during the call."
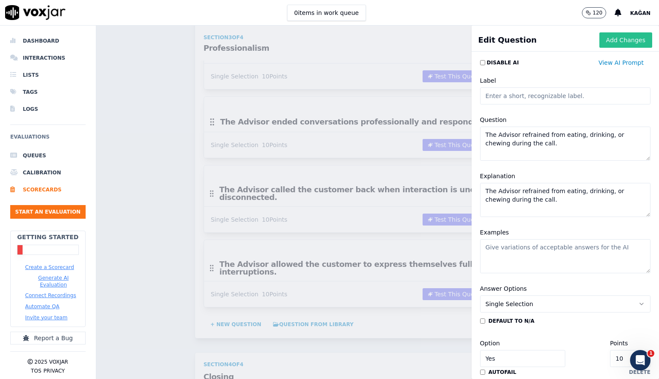
type textarea "The Advisor refrained from eating, drinking, or chewing during the call."
click at [624, 42] on button "Add Changes" at bounding box center [626, 39] width 53 height 15
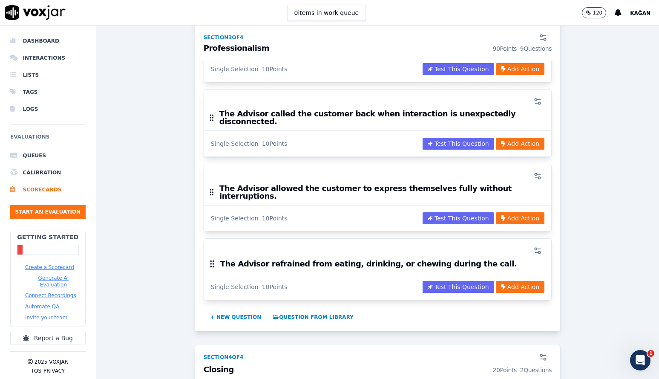
scroll to position [1403, 0]
click at [240, 310] on button "+ New question" at bounding box center [236, 317] width 58 height 14
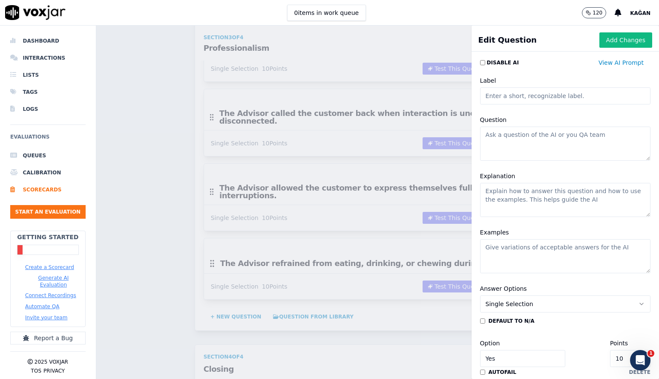
click at [545, 139] on textarea "Question" at bounding box center [565, 144] width 171 height 34
paste textarea "The Advisor kept the customer on hold only when necessary, with clear communica…"
type textarea "The Advisor kept the customer on hold only when necessary, with clear communica…"
click at [573, 201] on textarea "Explanation" at bounding box center [565, 200] width 171 height 34
paste textarea "The Advisor kept the customer on hold only when necessary, with clear communica…"
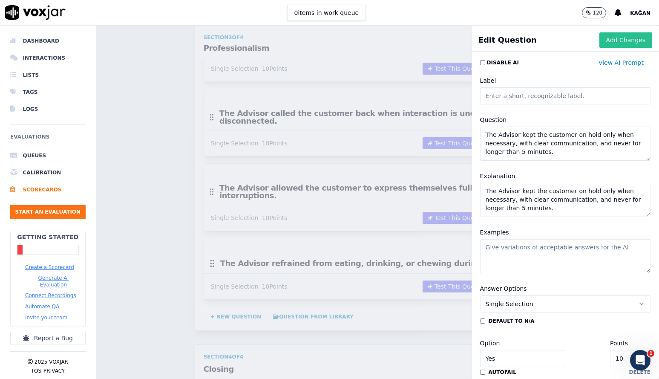
type textarea "The Advisor kept the customer on hold only when necessary, with clear communica…"
click at [622, 38] on button "Add Changes" at bounding box center [626, 39] width 53 height 15
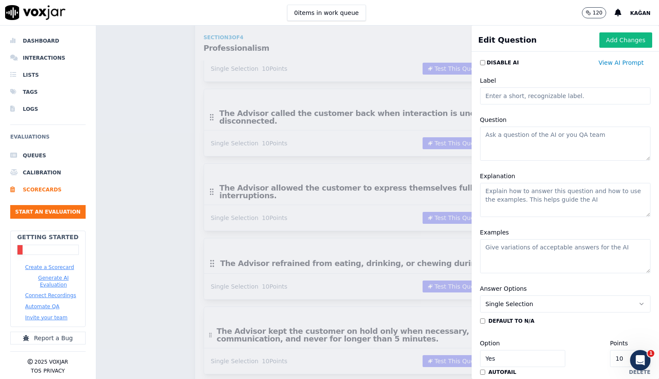
scroll to position [0, 0]
click at [535, 143] on textarea "Question" at bounding box center [565, 144] width 171 height 34
paste textarea "The advisor conducted the call with the customer in a quiet and professional en…"
type textarea "The advisor conducted the call with the customer in a quiet and professional en…"
click at [552, 199] on textarea "Explanation" at bounding box center [565, 200] width 171 height 34
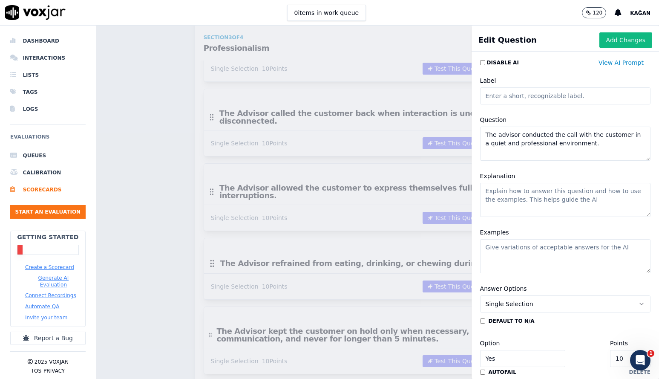
paste textarea "The advisor conducted the call with the customer in a quiet and professional en…"
type textarea "The advisor conducted the call with the customer in a quiet and professional en…"
click at [634, 45] on button "Add Changes" at bounding box center [626, 39] width 53 height 15
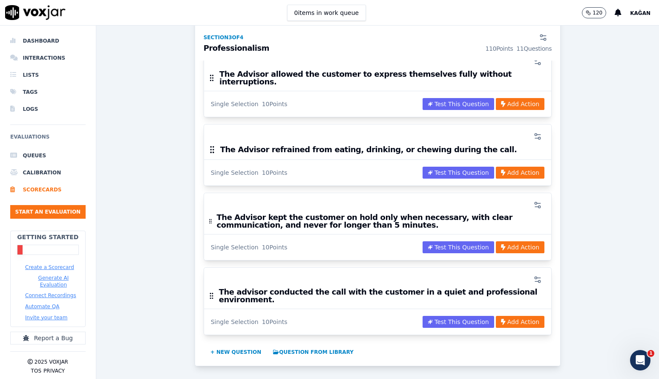
scroll to position [1518, 0]
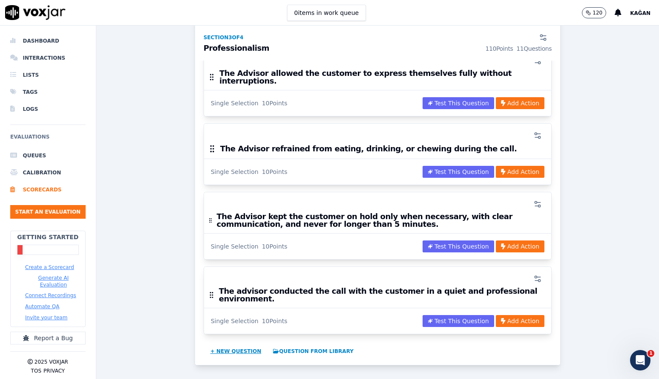
click at [240, 344] on button "+ New question" at bounding box center [236, 351] width 58 height 14
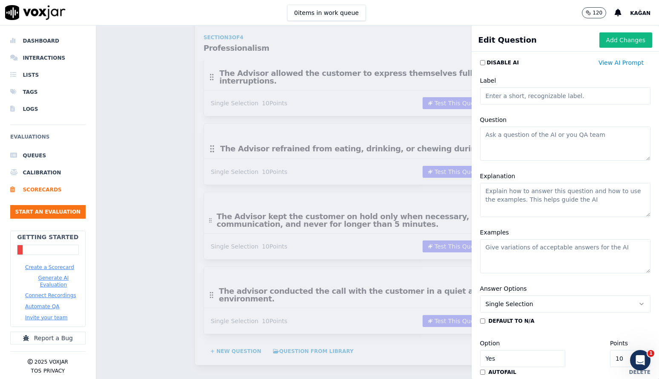
click at [537, 185] on textarea "Explanation" at bounding box center [565, 200] width 171 height 34
paste textarea "The Advisor ended unanswered calls to voicemail appropriately without manipulat…"
type textarea "The Advisor ended unanswered calls to voicemail appropriately without manipulat…"
click at [528, 145] on textarea "Question" at bounding box center [565, 144] width 171 height 34
paste textarea "The Advisor ended unanswered calls to voicemail appropriately without manipulat…"
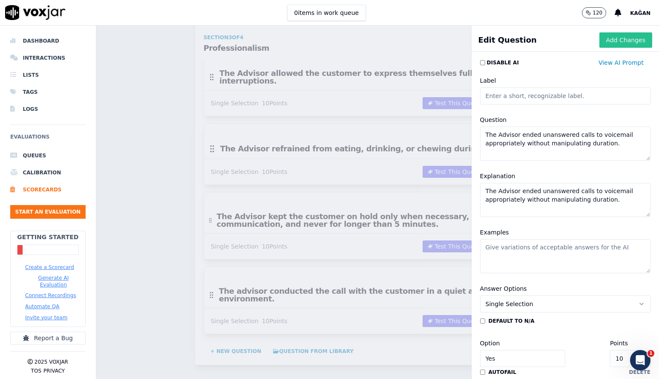
type textarea "The Advisor ended unanswered calls to voicemail appropriately without manipulat…"
click at [634, 40] on button "Add Changes" at bounding box center [626, 39] width 53 height 15
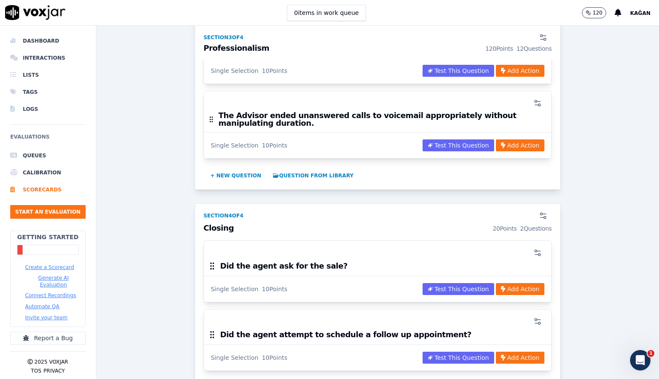
scroll to position [1792, 0]
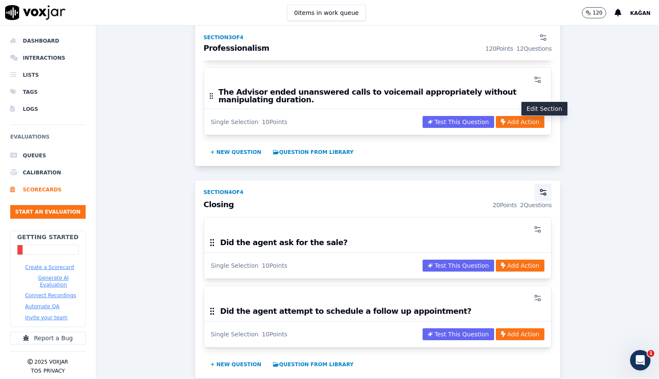
click at [544, 188] on icon "button" at bounding box center [543, 192] width 9 height 9
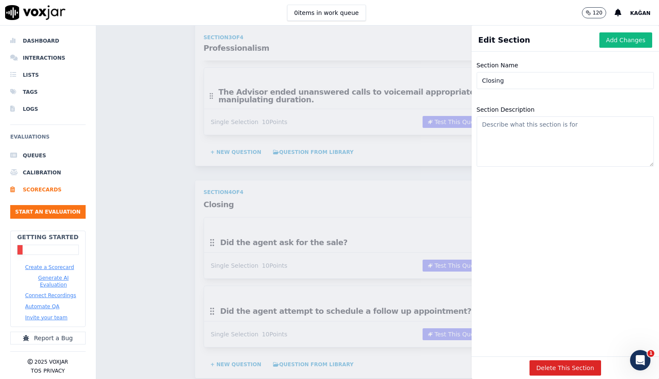
click at [509, 83] on input "Closing" at bounding box center [565, 80] width 177 height 17
paste input "Sales and Sales Track"
type input "Sales and Sales Tracking"
click at [638, 40] on button "Add Changes" at bounding box center [626, 39] width 53 height 15
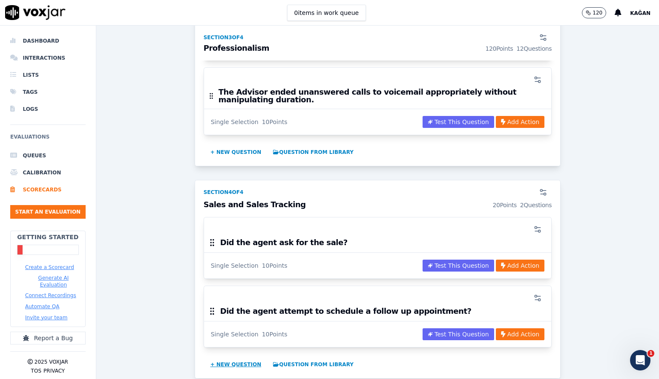
click at [230, 358] on button "+ New question" at bounding box center [236, 365] width 58 height 14
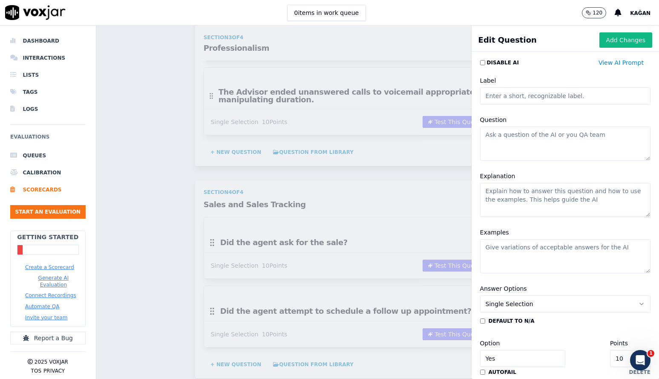
click at [526, 145] on textarea "Question" at bounding box center [565, 144] width 171 height 34
paste textarea "The advisor asked the customer if they had prior knowledge about the [MEDICAL_D…"
type textarea "The advisor asked the customer if they had prior knowledge about the [MEDICAL_D…"
click at [546, 209] on textarea "Explanation" at bounding box center [565, 200] width 171 height 34
paste textarea "The advisor asked the customer if they had prior knowledge about the [MEDICAL_D…"
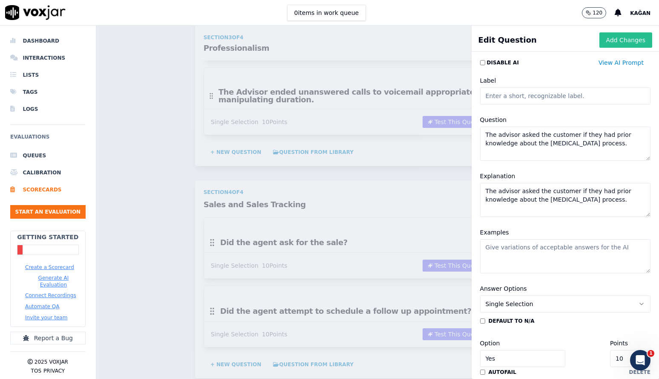
type textarea "The advisor asked the customer if they had prior knowledge about the [MEDICAL_D…"
click at [629, 40] on button "Add Changes" at bounding box center [626, 39] width 53 height 15
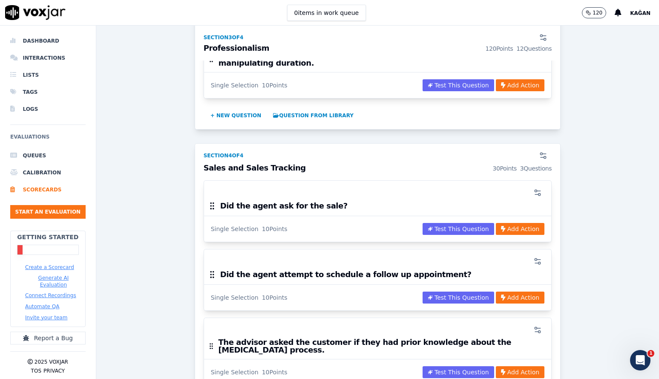
scroll to position [1840, 0]
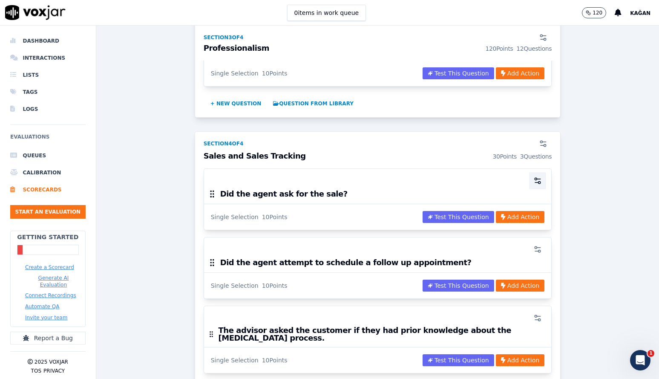
click at [540, 176] on icon "button" at bounding box center [538, 180] width 9 height 9
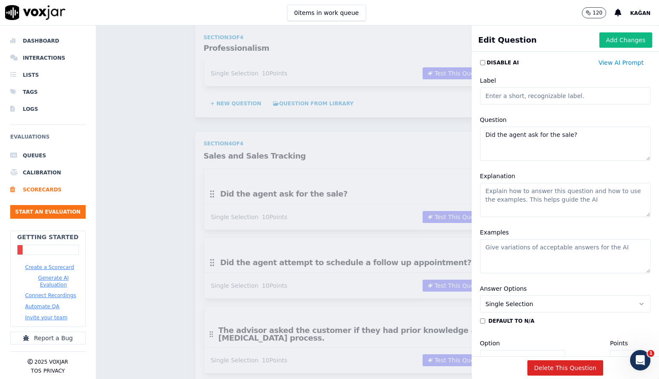
click at [556, 144] on textarea "Did the agent ask for the sale?" at bounding box center [565, 144] width 171 height 34
paste textarea "The advisor informed the customer about the recommended [MEDICAL_DATA] method c…"
type textarea "The advisor informed the customer about the recommended [MEDICAL_DATA] method c…"
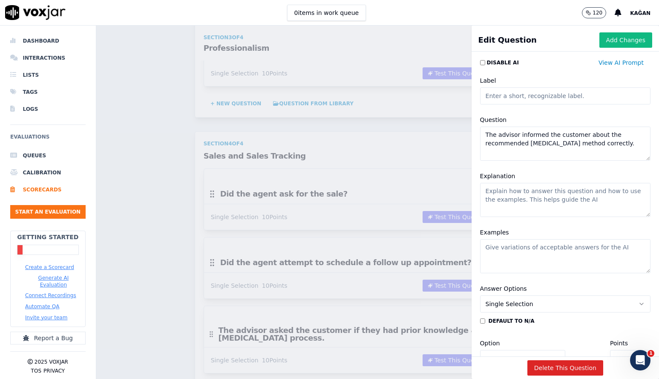
click at [558, 203] on textarea "Explanation" at bounding box center [565, 200] width 171 height 34
paste textarea "The advisor informed the customer about the recommended [MEDICAL_DATA] method c…"
type textarea "The advisor informed the customer about the recommended [MEDICAL_DATA] method c…"
click at [621, 38] on button "Add Changes" at bounding box center [626, 39] width 53 height 15
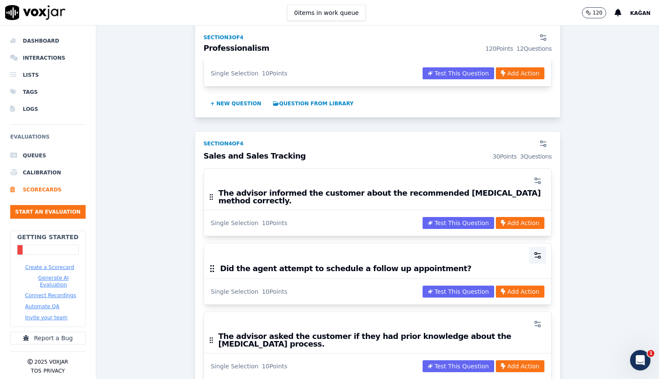
click at [540, 251] on icon "button" at bounding box center [538, 255] width 9 height 9
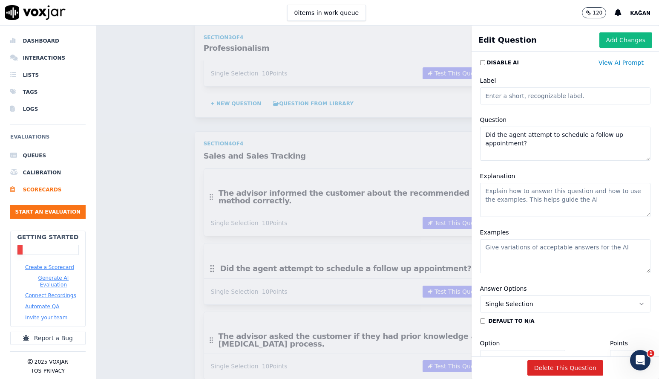
click at [545, 143] on textarea "Did the agent attempt to schedule a follow up appointment?" at bounding box center [565, 144] width 171 height 34
paste textarea "The Advisor did not provide incorrect pricing due to sales pressure, nor make c…"
type textarea "The Advisor did not provide incorrect pricing due to sales pressure, nor make c…"
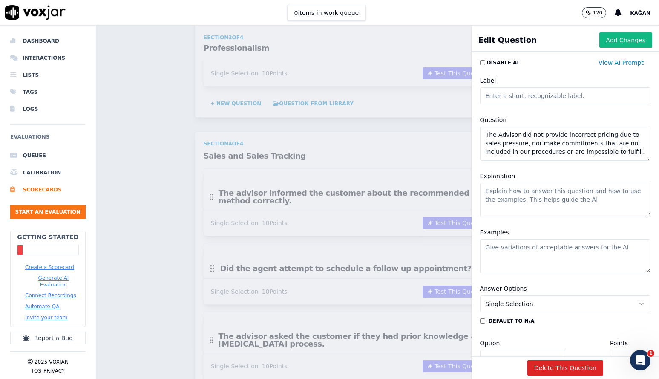
click at [557, 198] on textarea "Explanation" at bounding box center [565, 200] width 171 height 34
paste textarea "The Advisor did not provide incorrect pricing due to sales pressure, nor make c…"
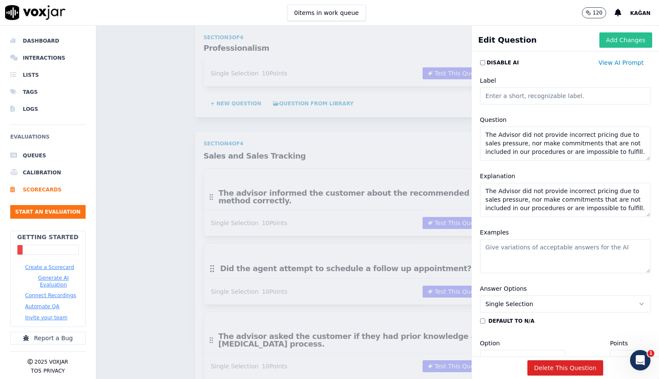
type textarea "The Advisor did not provide incorrect pricing due to sales pressure, nor make c…"
click at [630, 40] on button "Add Changes" at bounding box center [626, 39] width 53 height 15
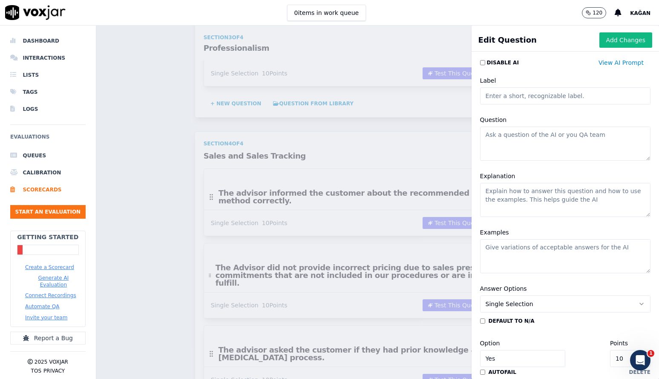
click at [533, 136] on textarea "Question" at bounding box center [565, 144] width 171 height 34
paste textarea "The advisor correctly informed the customer about the [MEDICAL_DATA] method."
type textarea "The advisor correctly informed the customer about the [MEDICAL_DATA] method."
click at [537, 197] on textarea "Explanation" at bounding box center [565, 200] width 171 height 34
paste textarea "The advisor correctly informed the customer about the [MEDICAL_DATA] method."
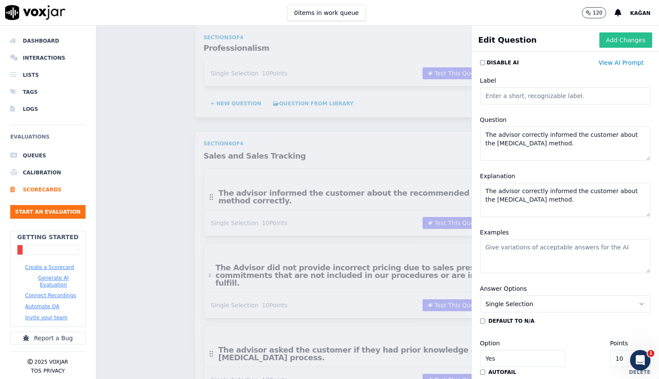
type textarea "The advisor correctly informed the customer about the [MEDICAL_DATA] method."
click at [624, 40] on button "Add Changes" at bounding box center [626, 39] width 53 height 15
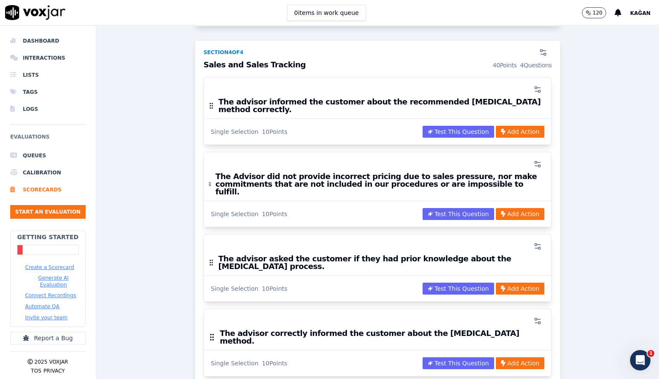
scroll to position [1933, 0]
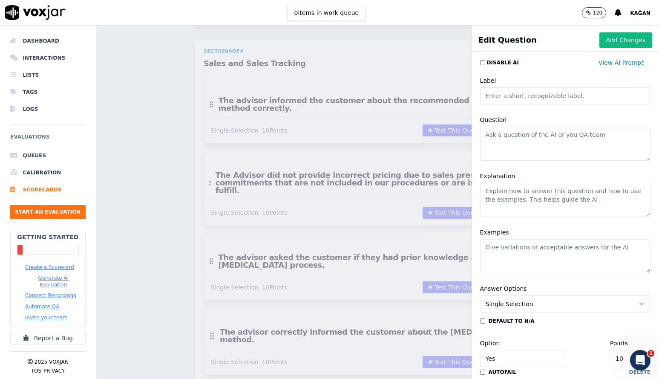
click at [520, 191] on textarea "Explanation" at bounding box center [565, 200] width 171 height 34
paste textarea "The advisor correctly informed the customer about Stem Cell treatment."
type textarea "The advisor correctly informed the customer about Stem Cell treatment."
click at [521, 137] on textarea "Question" at bounding box center [565, 144] width 171 height 34
paste textarea "The advisor correctly informed the customer about Stem Cell treatment."
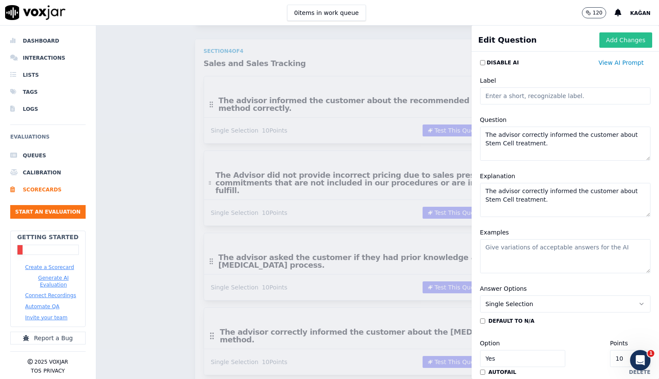
type textarea "The advisor correctly informed the customer about Stem Cell treatment."
click at [631, 36] on button "Add Changes" at bounding box center [626, 39] width 53 height 15
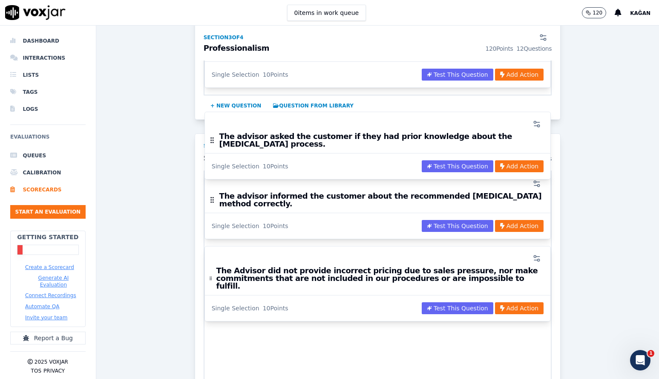
scroll to position [1839, 0]
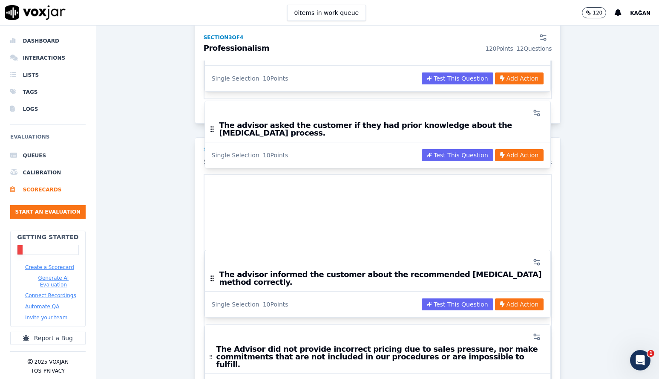
drag, startPoint x: 212, startPoint y: 210, endPoint x: 213, endPoint y: 129, distance: 81.0
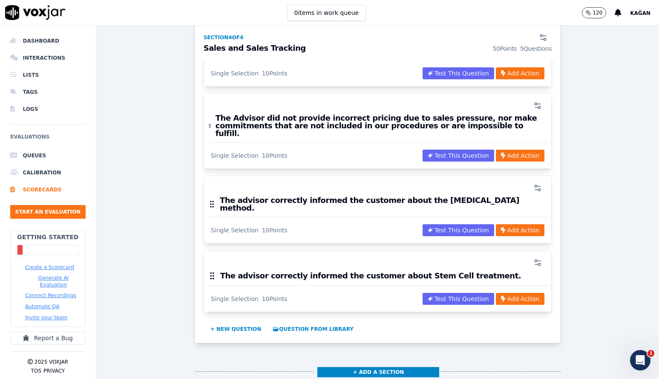
scroll to position [2064, 0]
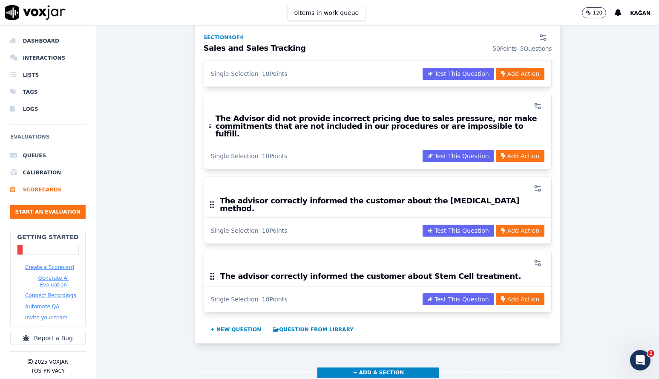
click at [233, 323] on button "+ New question" at bounding box center [236, 330] width 58 height 14
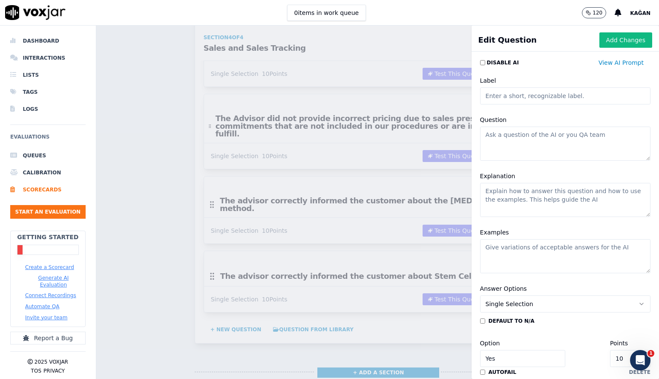
click at [527, 149] on textarea "Question" at bounding box center [565, 144] width 171 height 34
type textarea "V"
paste textarea "The advisor correctly informed the customer about the duration of stay required…"
type textarea "The advisor correctly informed the customer about the duration of stay required…"
click at [571, 185] on textarea "Explanation" at bounding box center [565, 200] width 171 height 34
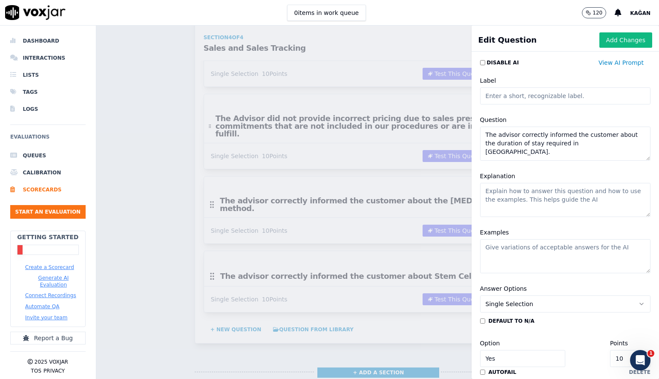
paste textarea "The advisor correctly informed the customer about the duration of stay required…"
type textarea "The advisor correctly informed the customer about the duration of stay required…"
click at [634, 40] on button "Add Changes" at bounding box center [626, 39] width 53 height 15
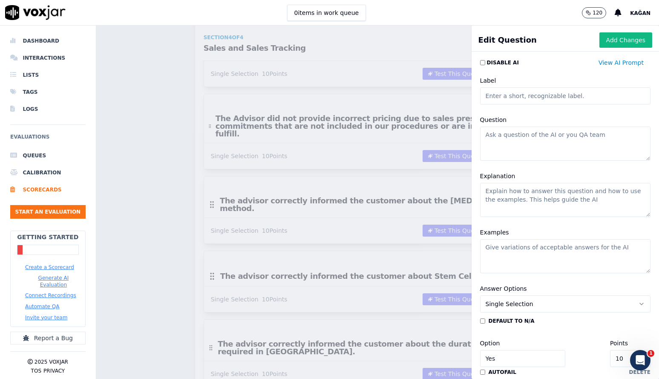
click at [528, 147] on textarea "Question" at bounding box center [565, 144] width 171 height 34
paste textarea "The advisor informed the customer about hotel details."
type textarea "The advisor informed the customer about hotel details."
click at [545, 192] on textarea "Explanation" at bounding box center [565, 200] width 171 height 34
paste textarea "The advisor informed the customer about hotel details."
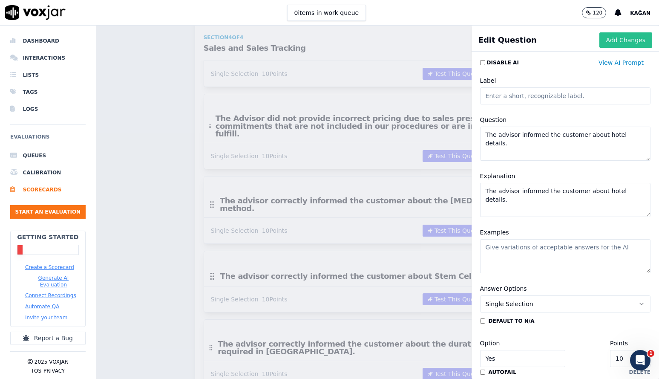
type textarea "The advisor informed the customer about hotel details."
click at [626, 38] on button "Add Changes" at bounding box center [626, 39] width 53 height 15
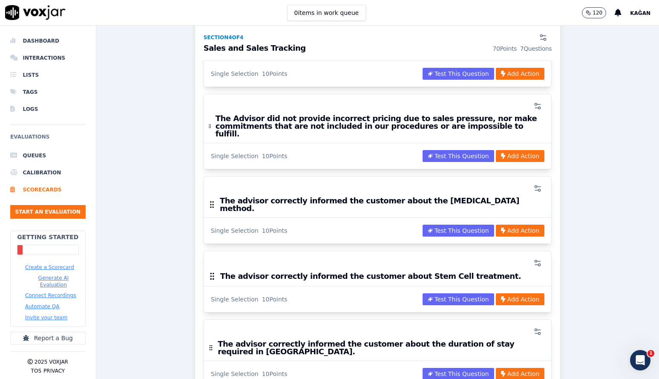
scroll to position [2145, 0]
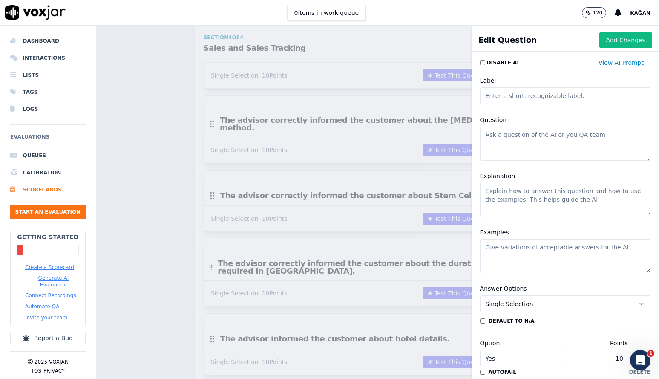
click at [509, 145] on textarea "Question" at bounding box center [565, 144] width 171 height 34
paste textarea "The advisor accurately explained the Premium package contents and pricing."
type textarea "The advisor accurately explained the Premium package contents and pricing."
click at [538, 200] on textarea "Explanation" at bounding box center [565, 200] width 171 height 34
paste textarea "The advisor accurately explained the Premium package contents and pricing."
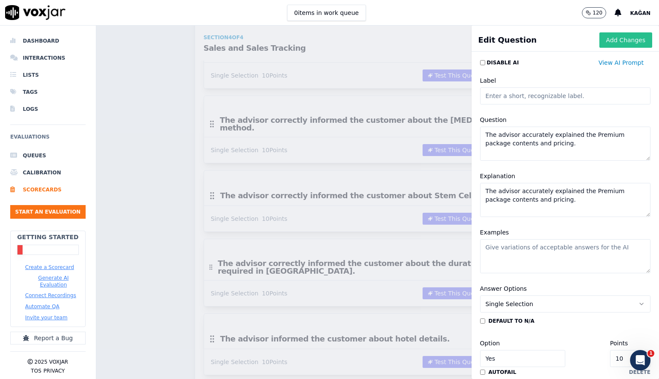
type textarea "The advisor accurately explained the Premium package contents and pricing."
click at [631, 40] on button "Add Changes" at bounding box center [626, 39] width 53 height 15
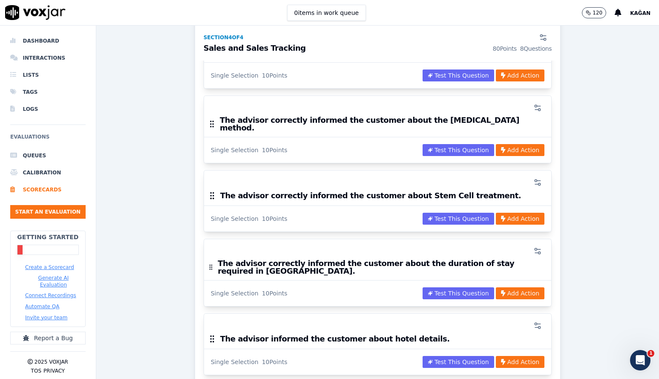
scroll to position [2212, 0]
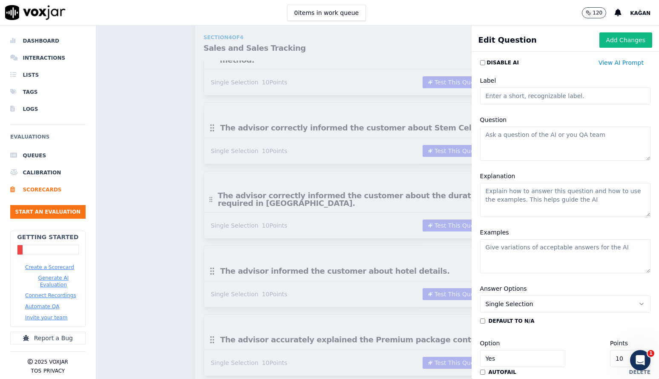
click at [524, 142] on textarea "Question" at bounding box center [565, 144] width 171 height 34
paste textarea "The advisor asked the customer whether they had a preferred operation date in m…"
type textarea "The advisor asked the customer whether they had a preferred operation date in m…"
click at [544, 196] on textarea "Explanation" at bounding box center [565, 200] width 171 height 34
paste textarea "The advisor asked the customer whether they had a preferred operation date in m…"
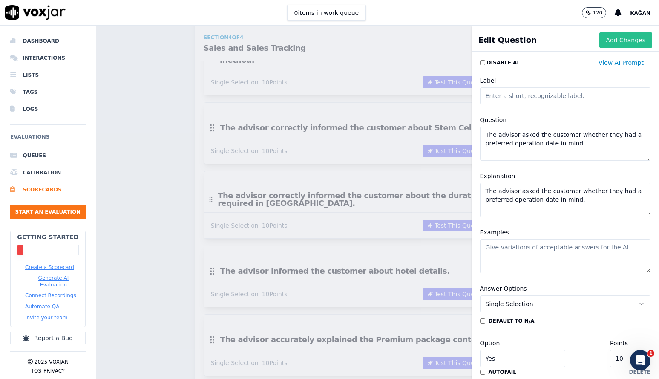
type textarea "The advisor asked the customer whether they had a preferred operation date in m…"
click at [628, 39] on button "Add Changes" at bounding box center [626, 39] width 53 height 15
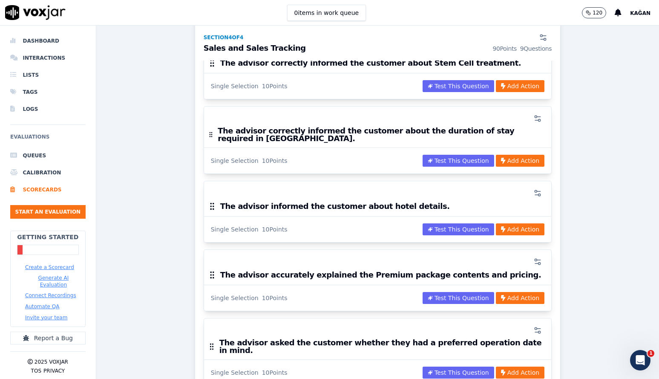
scroll to position [2278, 0]
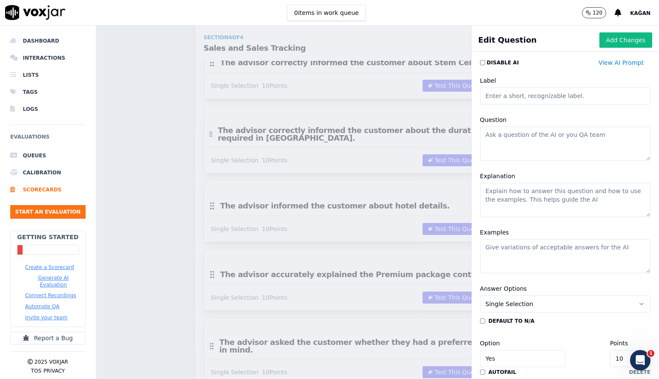
click at [544, 144] on textarea "Question" at bounding box center [565, 144] width 171 height 34
paste textarea "The advisor clearly and completely explained the packages to the customer."
type textarea "The advisor clearly and completely explained the packages to the customer."
click at [543, 200] on textarea "Explanation" at bounding box center [565, 200] width 171 height 34
paste textarea "The advisor clearly and completely explained the packages to the customer."
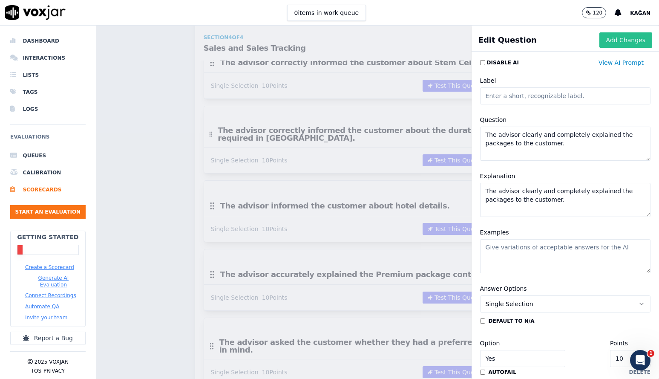
type textarea "The advisor clearly and completely explained the packages to the customer."
click at [620, 42] on button "Add Changes" at bounding box center [626, 39] width 53 height 15
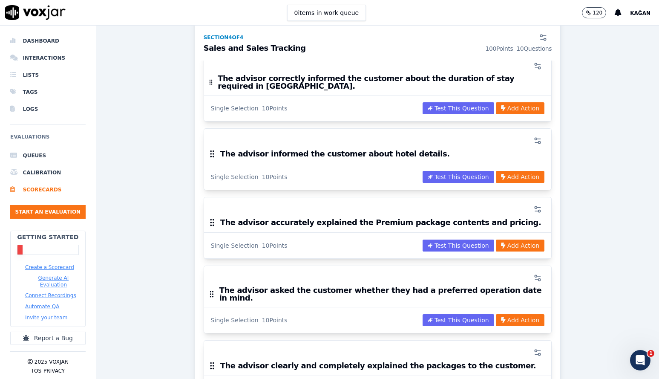
scroll to position [2400, 0]
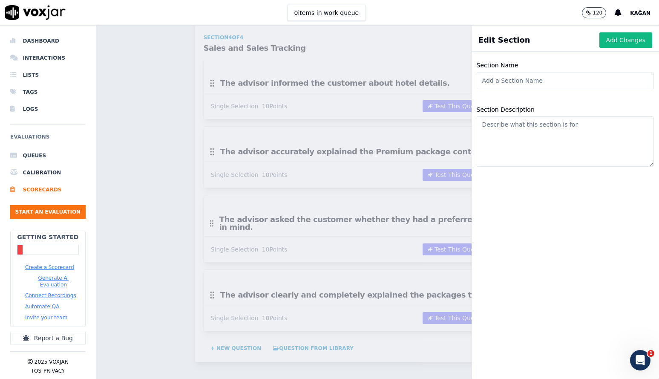
click at [526, 75] on input "Section Name" at bounding box center [565, 80] width 177 height 17
type input "k"
type input "Knowledge"
click at [558, 56] on div "Section Name Knowledge" at bounding box center [566, 74] width 188 height 39
click at [618, 43] on button "Add Changes" at bounding box center [626, 39] width 53 height 15
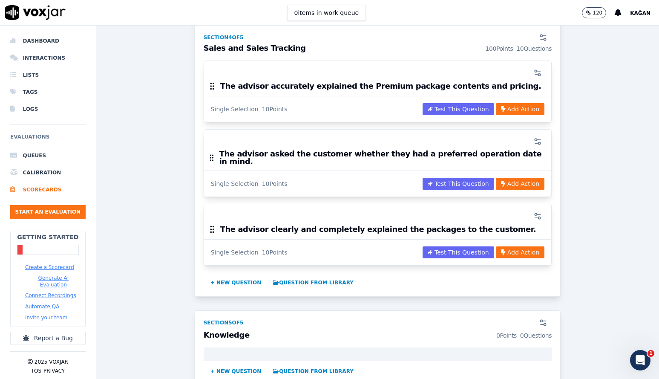
scroll to position [2466, 0]
click at [232, 364] on button "+ New question" at bounding box center [236, 371] width 58 height 14
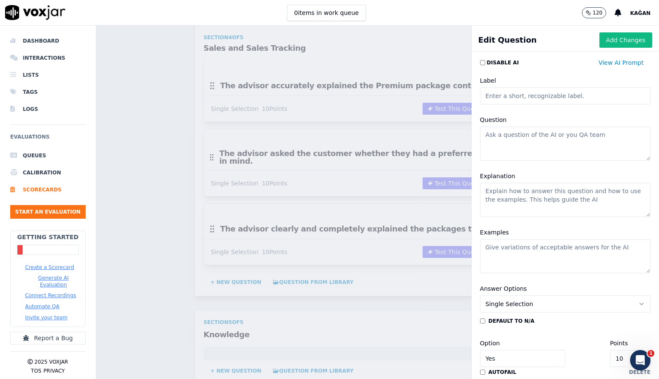
click at [534, 132] on textarea "Question" at bounding box center [565, 144] width 171 height 34
paste textarea "Did the Advisor create any incorrect expectations in the customer regarding Nov…"
type textarea "Did the Advisor create any incorrect expectations in the customer regarding Nov…"
click at [545, 217] on div "Explanation" at bounding box center [565, 194] width 181 height 56
click at [564, 203] on textarea "Explanation" at bounding box center [565, 200] width 171 height 34
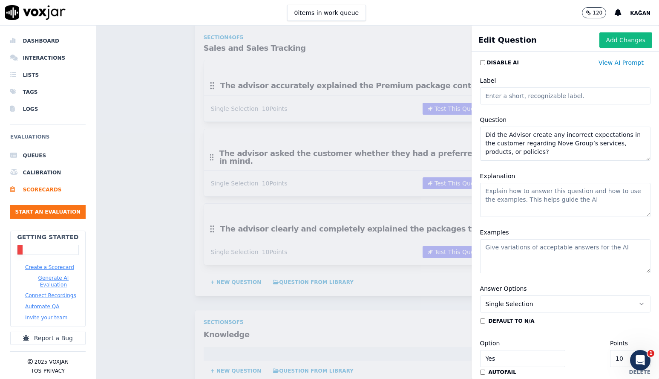
paste textarea "Did the Advisor create any incorrect expectations in the customer regarding Nov…"
type textarea "Did the Advisor create any incorrect expectations in the customer regarding Nov…"
click at [626, 44] on button "Add Changes" at bounding box center [626, 39] width 53 height 15
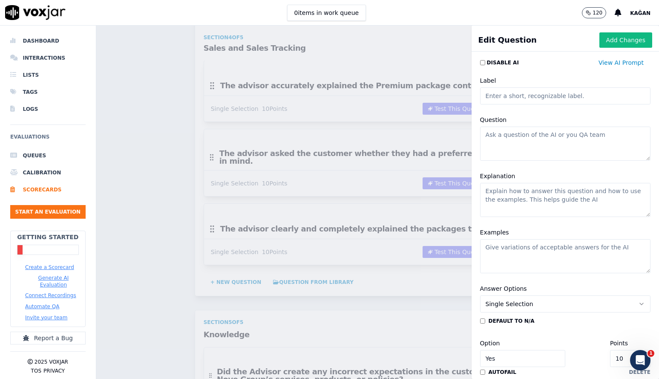
click at [525, 140] on textarea "Question" at bounding box center [565, 144] width 171 height 34
paste textarea "The Advisor did not follow up with the customer without confirming the operatio…"
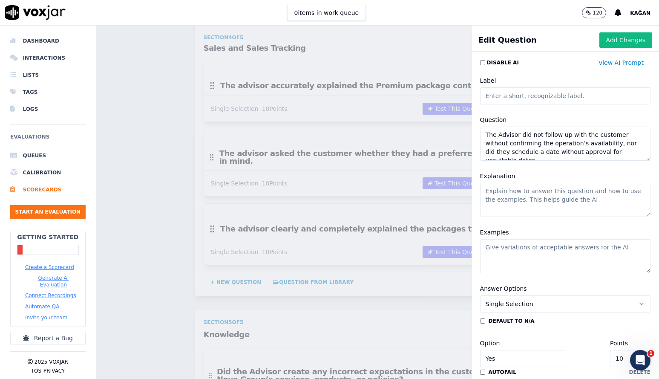
type textarea "The Advisor did not follow up with the customer without confirming the operatio…"
click at [544, 190] on textarea "Explanation" at bounding box center [565, 200] width 171 height 34
paste textarea "The Advisor did not follow up with the customer without confirming the operatio…"
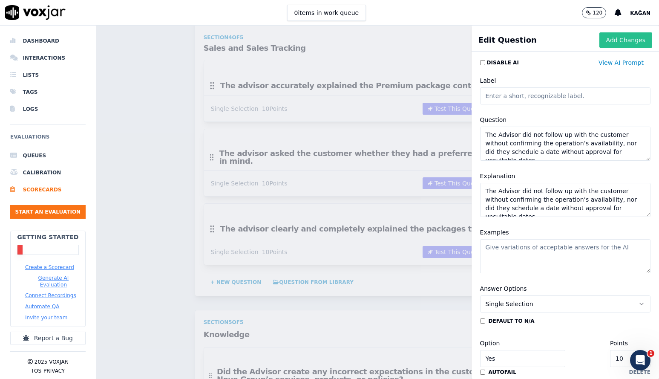
type textarea "The Advisor did not follow up with the customer without confirming the operatio…"
click at [626, 40] on button "Add Changes" at bounding box center [626, 39] width 53 height 15
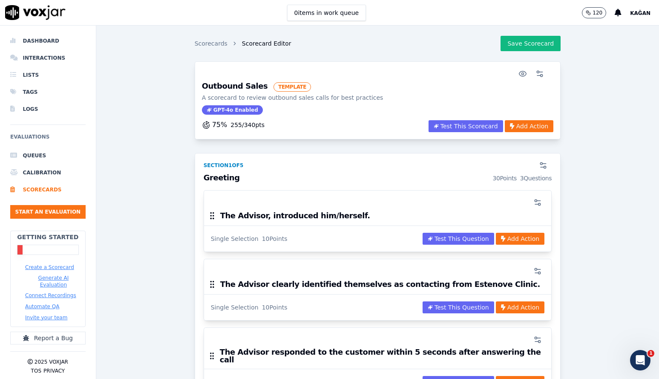
scroll to position [0, 0]
click at [548, 46] on button "Save Scorecard" at bounding box center [531, 43] width 60 height 15
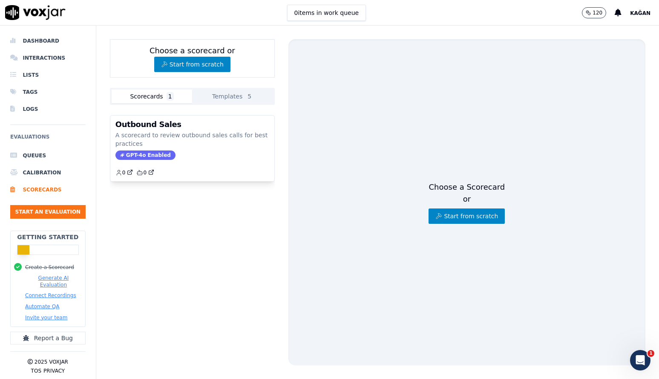
click at [57, 292] on button "Connect Recordings" at bounding box center [50, 295] width 51 height 7
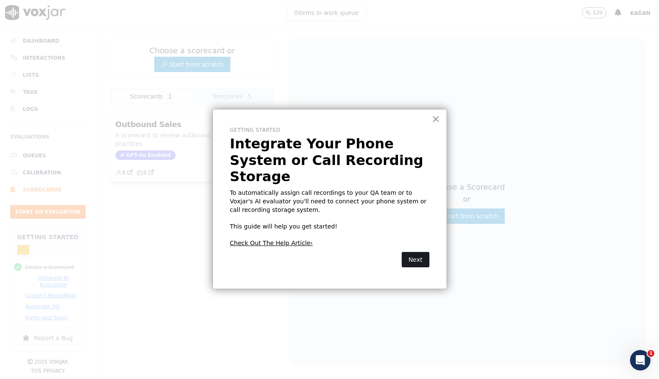
click at [418, 252] on button "Next" at bounding box center [416, 259] width 28 height 15
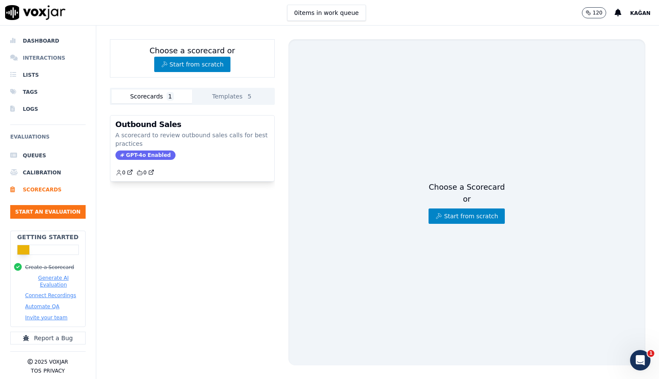
click at [43, 58] on li "Interactions" at bounding box center [47, 57] width 75 height 17
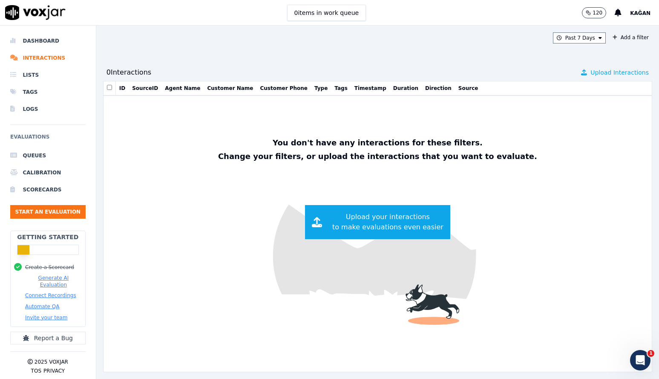
click at [601, 73] on span "Upload Interactions" at bounding box center [620, 72] width 58 height 9
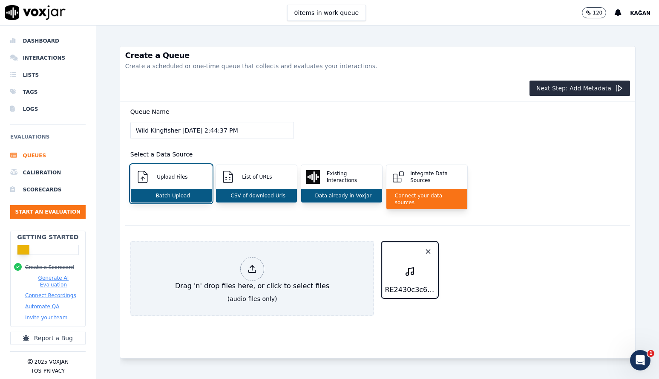
click at [415, 118] on div "Queue Name Wild Kingfisher 8/22/2025, 2:44:37 PM Select a Data Source Upload Fi…" at bounding box center [377, 163] width 505 height 124
click at [52, 212] on button "Start an Evaluation" at bounding box center [47, 212] width 75 height 14
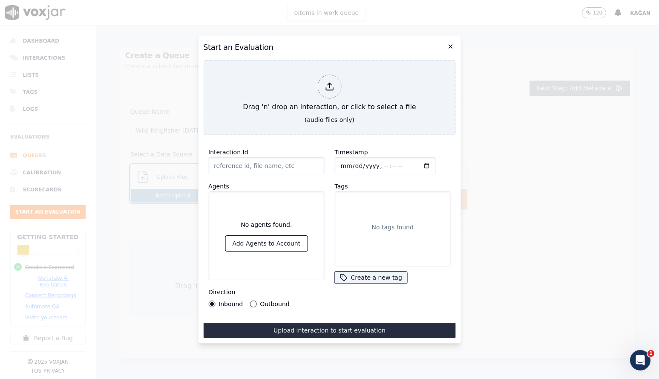
click at [454, 46] on icon "button" at bounding box center [451, 46] width 7 height 7
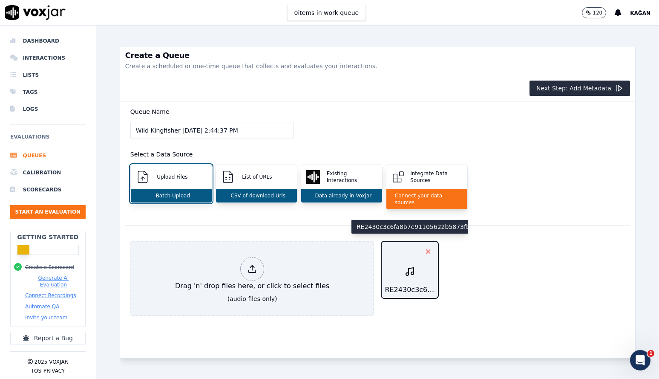
click at [430, 248] on icon "button" at bounding box center [429, 252] width 8 height 8
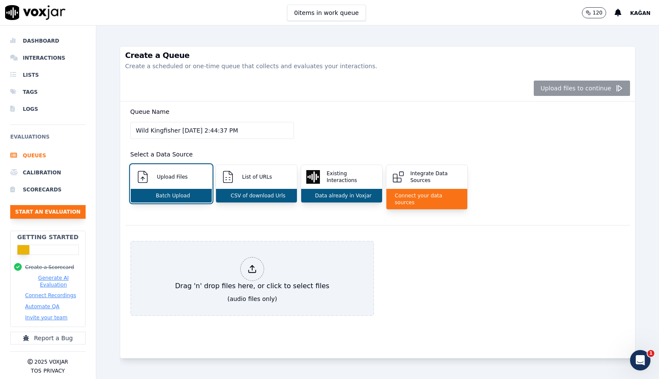
click at [35, 212] on button "Start an Evaluation" at bounding box center [47, 212] width 75 height 14
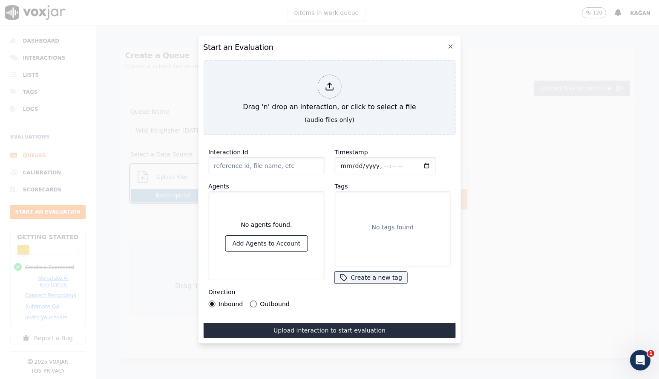
click at [279, 303] on label "Outbound" at bounding box center [274, 304] width 29 height 6
click at [257, 303] on button "Outbound" at bounding box center [253, 304] width 7 height 7
type input "RE635db83deef855448bd988c609caf7cc.mp3"
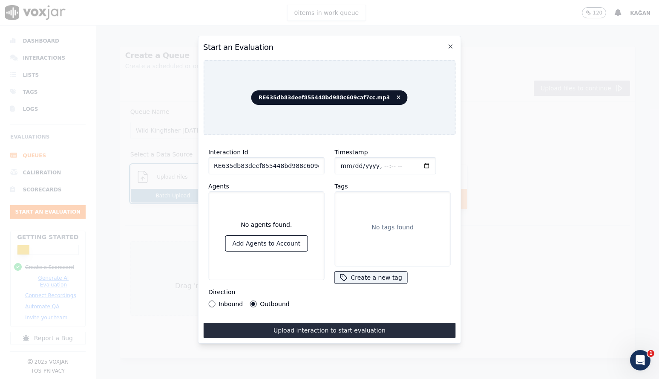
click at [327, 211] on div "Interaction Id RE635db83deef855448bd988c609caf7cc.mp3 Agents No agents found. A…" at bounding box center [266, 227] width 126 height 171
click at [345, 328] on button "Upload interaction to start evaluation" at bounding box center [329, 330] width 253 height 15
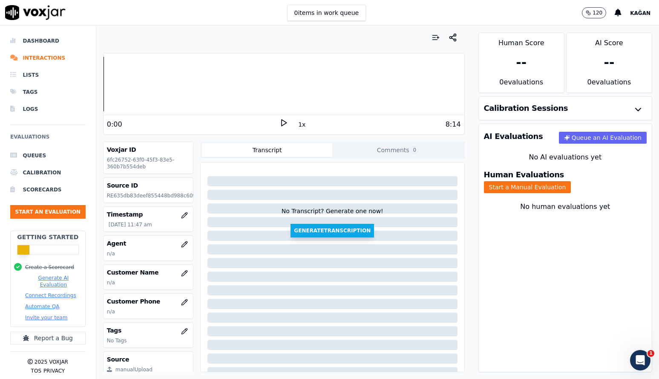
click at [348, 231] on button "Generate Transcription" at bounding box center [333, 231] width 84 height 14
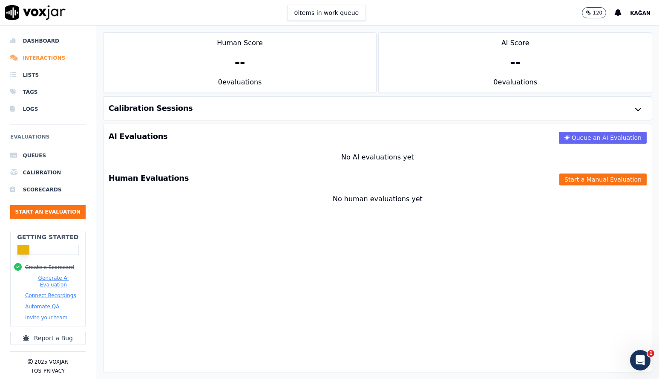
click at [53, 59] on li "Interactions" at bounding box center [47, 57] width 75 height 17
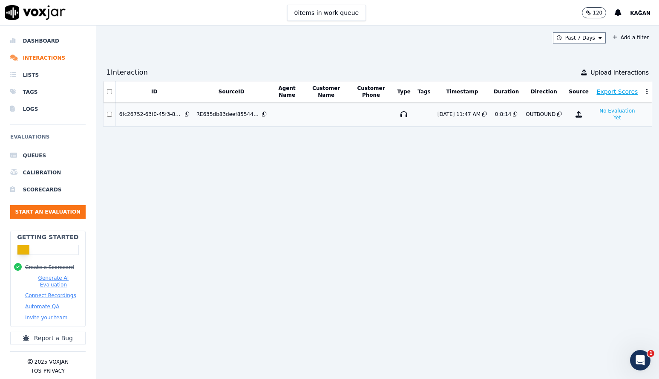
click at [333, 115] on td at bounding box center [326, 114] width 44 height 24
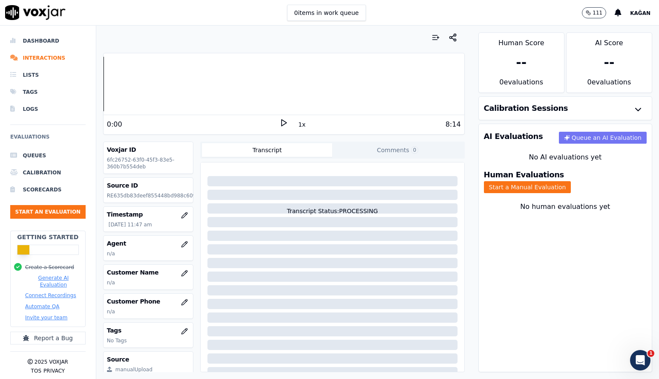
click at [607, 138] on button "Queue an AI Evaluation" at bounding box center [603, 138] width 88 height 12
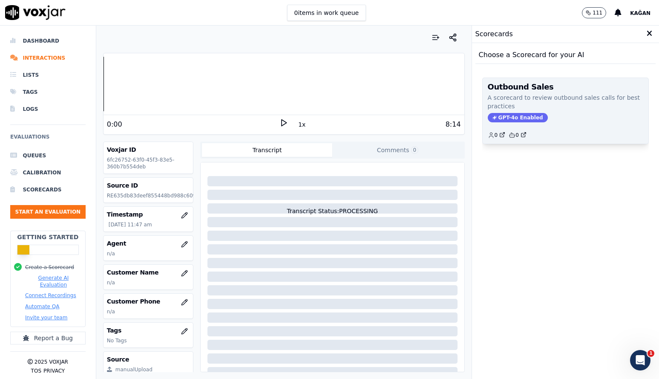
click at [584, 117] on div "GPT-4o Enabled" at bounding box center [566, 117] width 156 height 9
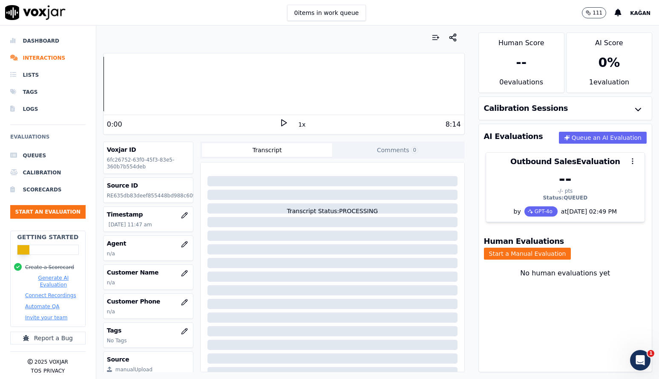
click at [286, 120] on icon at bounding box center [284, 123] width 9 height 9
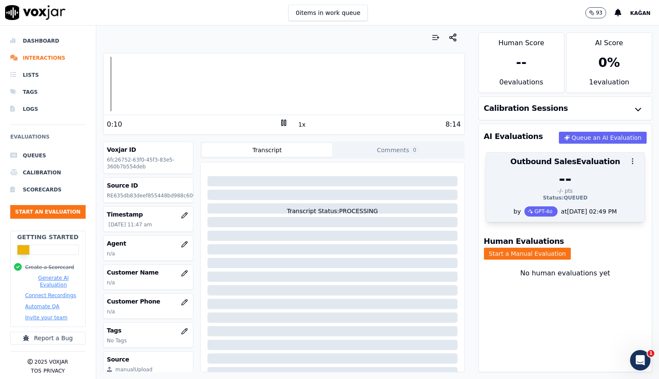
click at [633, 161] on circle "button" at bounding box center [633, 161] width 1 height 1
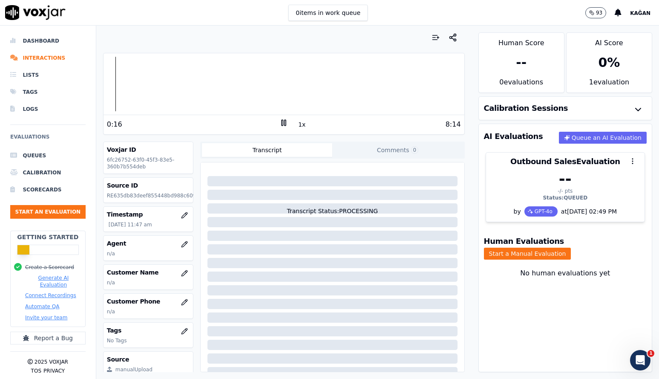
click at [302, 124] on button "1x" at bounding box center [302, 125] width 11 height 12
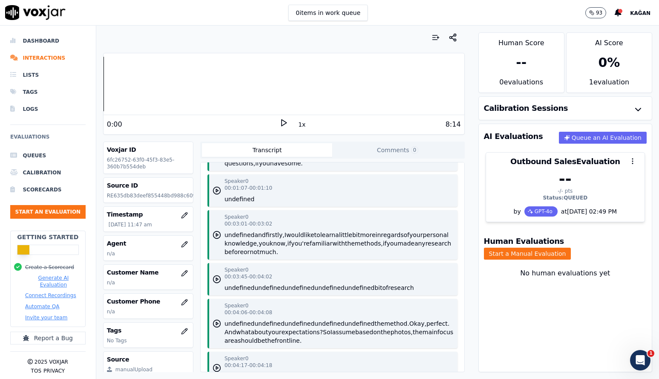
scroll to position [192, 0]
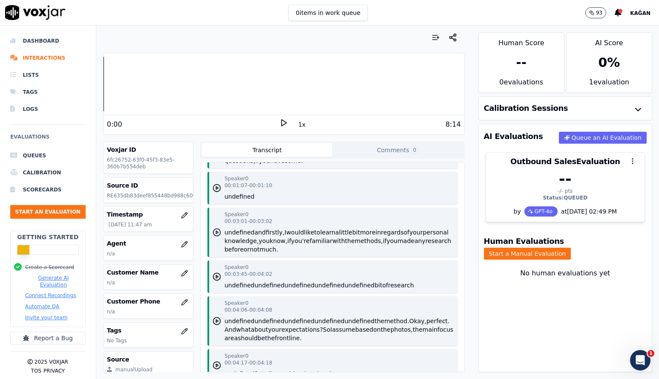
click at [216, 231] on polygon "button" at bounding box center [217, 232] width 2 height 3
click at [595, 12] on icon "button" at bounding box center [592, 12] width 5 height 5
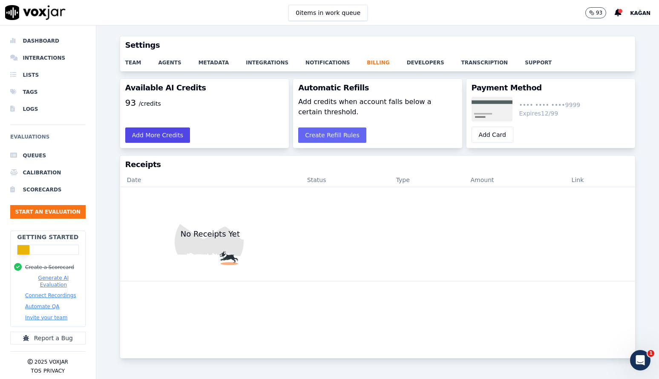
click at [170, 129] on button "Add More Credits" at bounding box center [157, 134] width 65 height 15
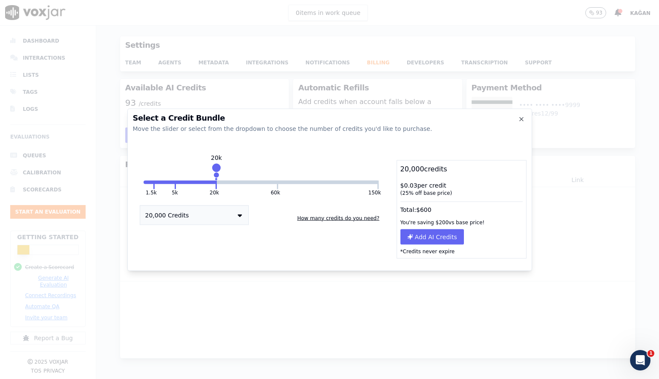
click at [235, 214] on button "20,000 Credits" at bounding box center [194, 215] width 109 height 20
click at [193, 277] on div "150,000 Credits" at bounding box center [194, 279] width 108 height 12
click at [521, 117] on icon "button" at bounding box center [521, 119] width 7 height 7
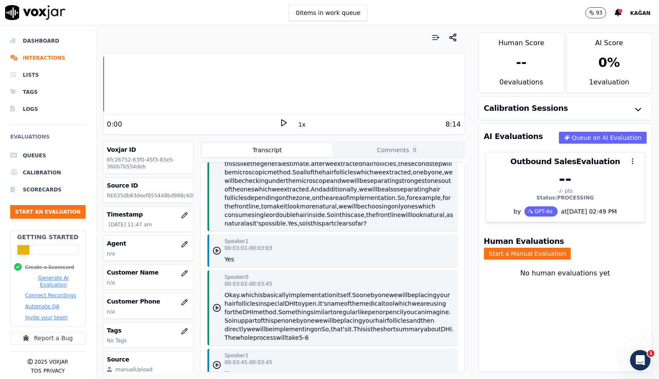
scroll to position [525, 0]
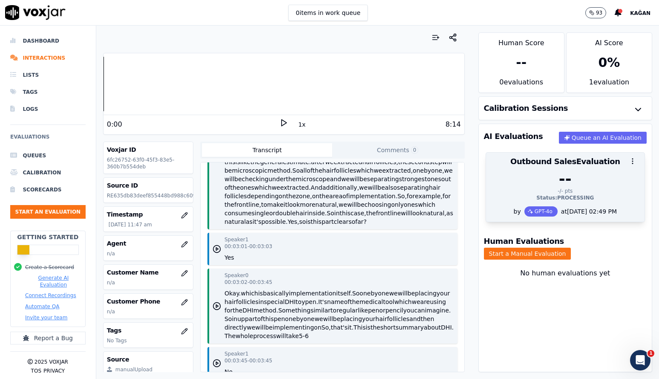
click at [578, 194] on div "-/- pts" at bounding box center [566, 191] width 148 height 7
click at [633, 159] on icon "button" at bounding box center [633, 161] width 8 height 8
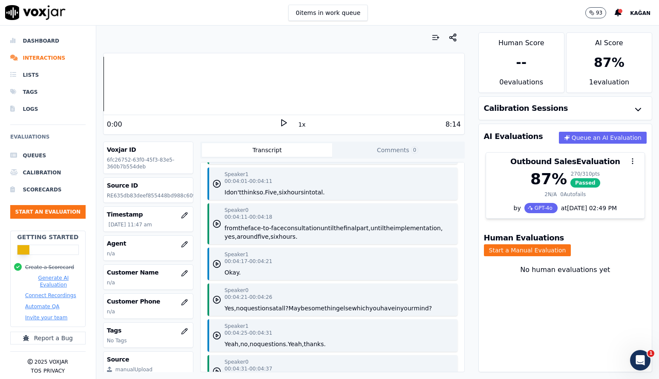
scroll to position [820, 0]
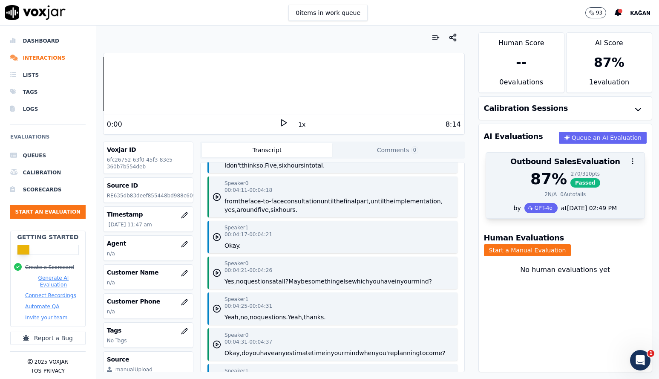
click at [560, 181] on div "87 %" at bounding box center [549, 179] width 37 height 17
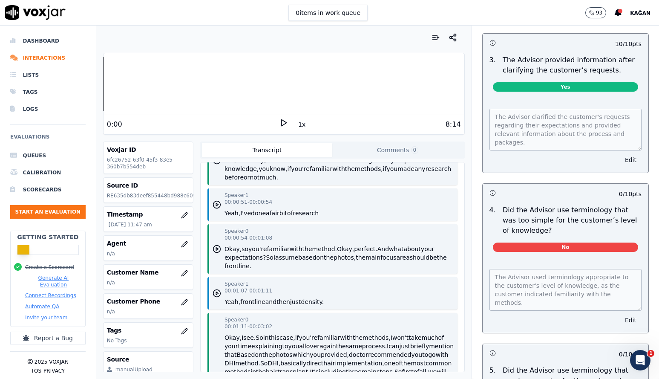
scroll to position [897, 0]
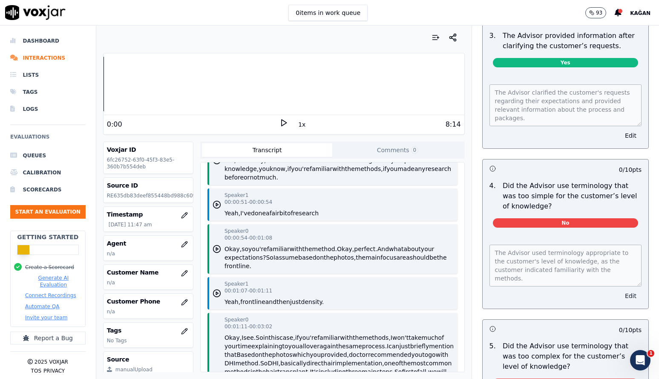
click at [632, 290] on button "Edit" at bounding box center [631, 296] width 22 height 12
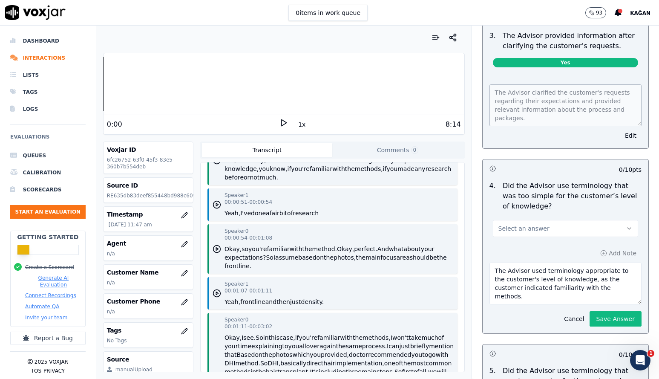
click at [549, 220] on button "Select an answer" at bounding box center [565, 228] width 145 height 17
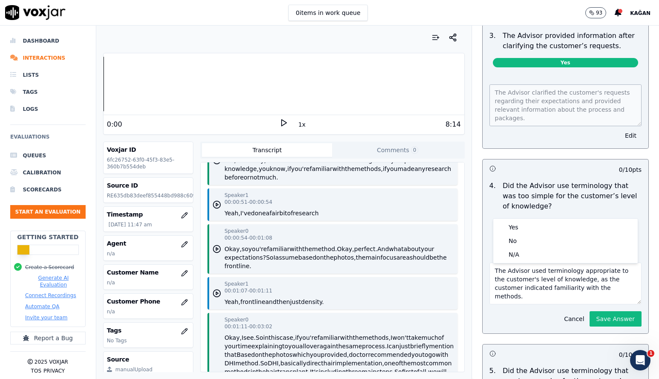
click at [560, 211] on div "Select an answer" at bounding box center [565, 224] width 159 height 26
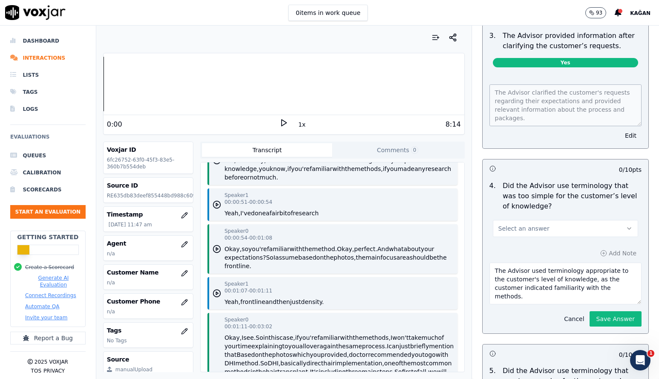
click at [574, 313] on button "Cancel" at bounding box center [574, 319] width 30 height 12
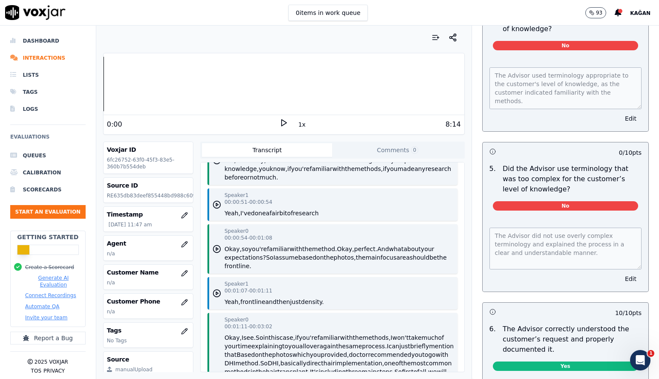
scroll to position [1080, 0]
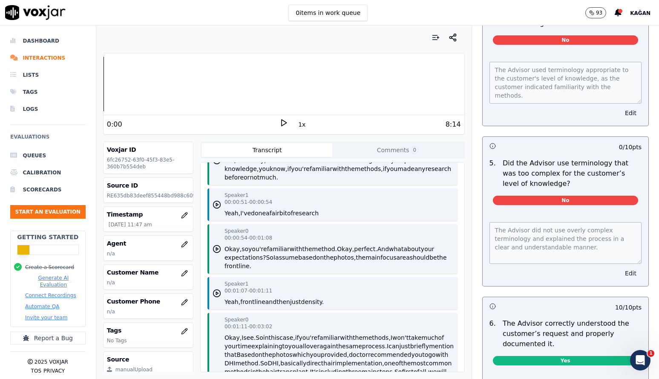
click at [630, 267] on button "Edit" at bounding box center [631, 273] width 22 height 12
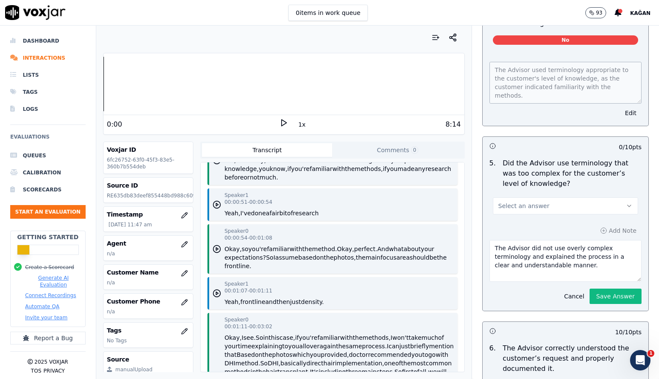
click at [538, 202] on span "Select an answer" at bounding box center [524, 206] width 51 height 9
click at [543, 216] on div "No" at bounding box center [565, 218] width 141 height 14
click at [602, 218] on div "Add Note The Advisor did not use overly complex terminology and explained the p…" at bounding box center [566, 264] width 166 height 93
click at [607, 218] on div "Add Note The Advisor did not use overly complex terminology and explained the p…" at bounding box center [566, 264] width 166 height 93
click at [627, 218] on div "Add Note The Advisor did not use overly complex terminology and explained the p…" at bounding box center [566, 264] width 166 height 93
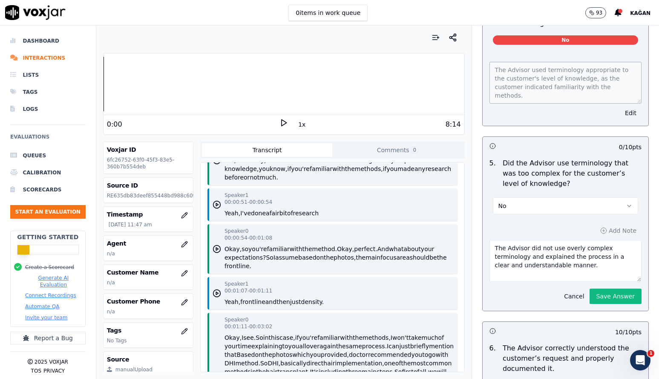
click at [579, 290] on button "Cancel" at bounding box center [574, 296] width 30 height 12
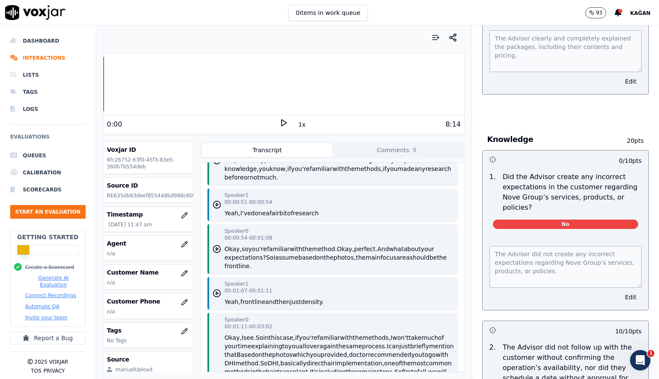
scroll to position [5130, 0]
click at [619, 12] on icon at bounding box center [618, 13] width 7 height 8
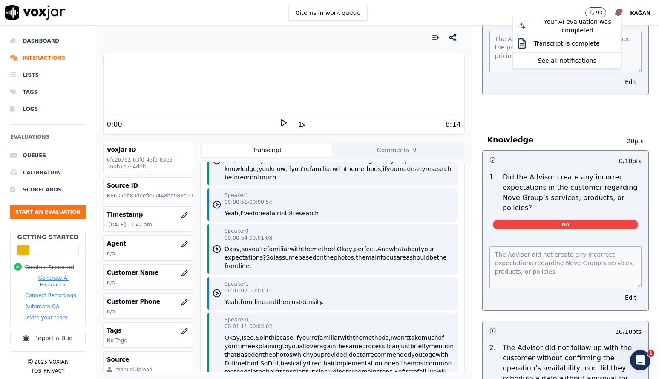
click at [619, 12] on icon at bounding box center [618, 13] width 7 height 8
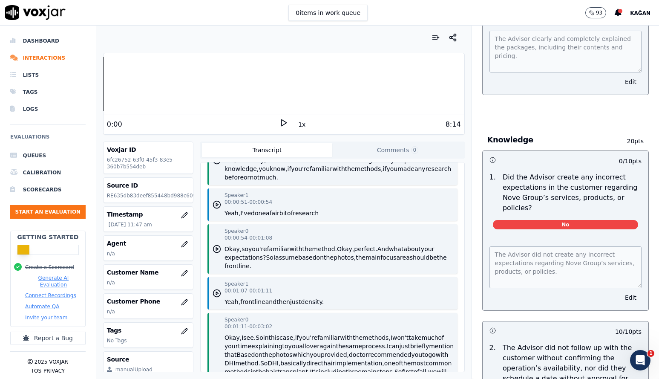
click at [599, 12] on p "93" at bounding box center [599, 12] width 6 height 7
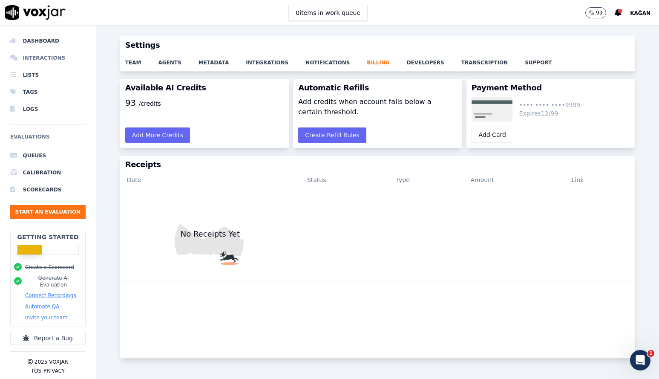
click at [53, 58] on li "Interactions" at bounding box center [47, 57] width 75 height 17
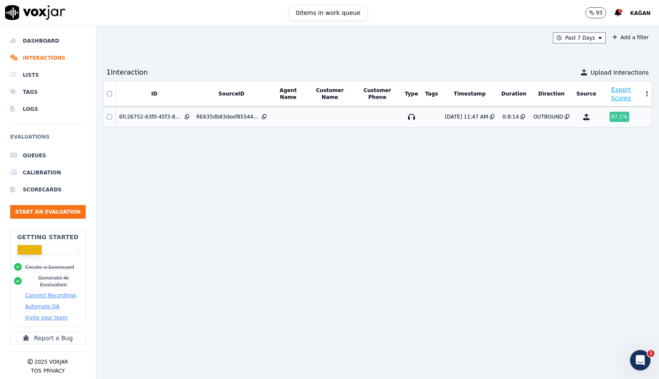
click at [353, 116] on td at bounding box center [329, 117] width 47 height 21
click at [59, 60] on li "Interactions" at bounding box center [47, 57] width 75 height 17
click at [311, 112] on td at bounding box center [329, 117] width 47 height 21
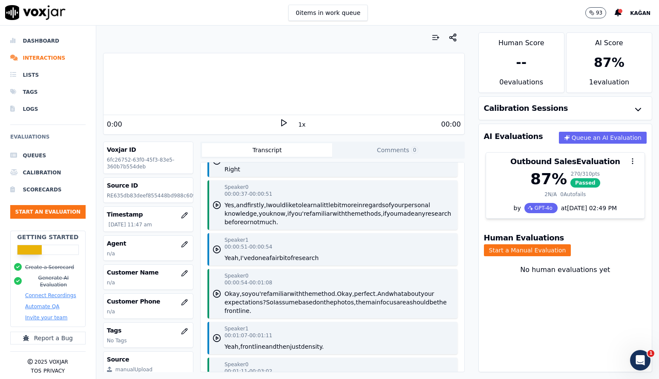
scroll to position [211, 0]
click at [216, 249] on icon "button" at bounding box center [217, 248] width 9 height 9
click at [217, 202] on icon "button" at bounding box center [217, 204] width 9 height 9
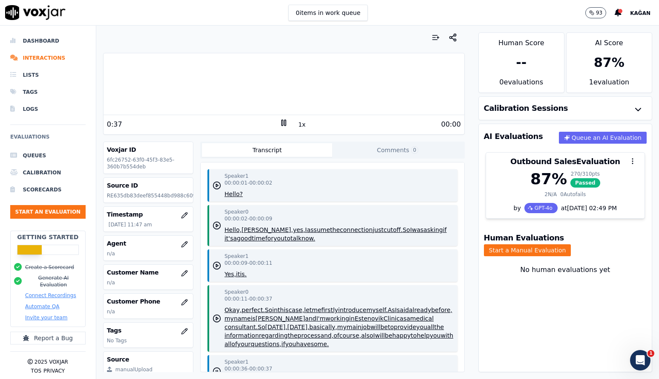
scroll to position [0, 0]
click at [216, 184] on icon "button" at bounding box center [217, 185] width 9 height 9
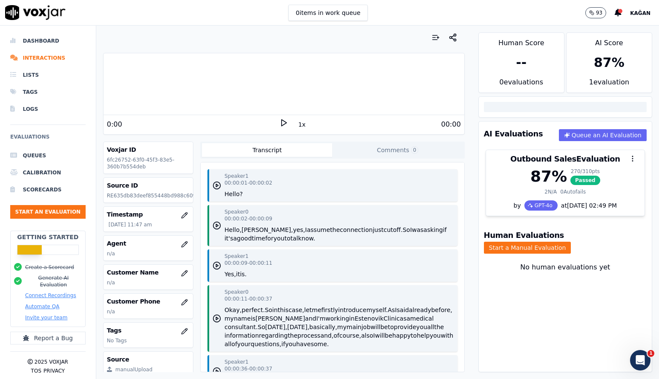
click at [284, 123] on icon at bounding box center [284, 123] width 9 height 9
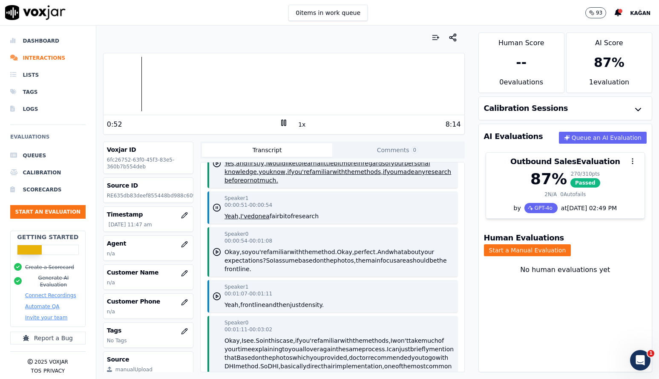
scroll to position [253, 0]
click at [284, 124] on icon at bounding box center [284, 123] width 9 height 9
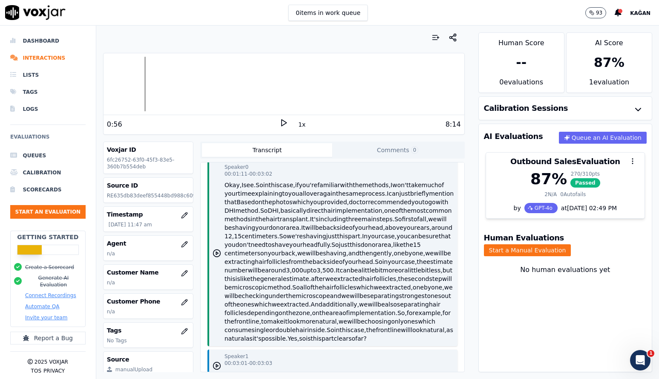
scroll to position [409, 0]
click at [282, 122] on polygon at bounding box center [284, 123] width 5 height 6
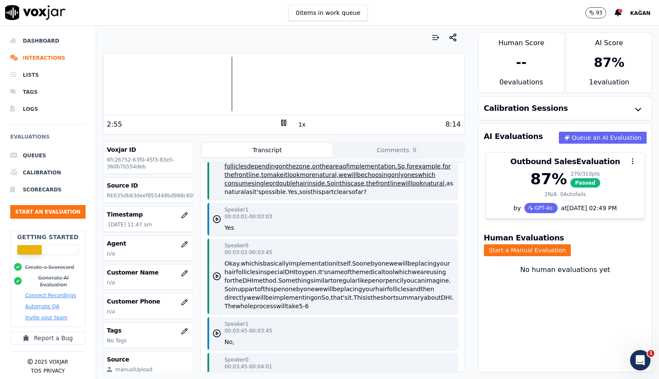
scroll to position [556, 0]
click at [303, 125] on button "1x" at bounding box center [302, 125] width 11 height 12
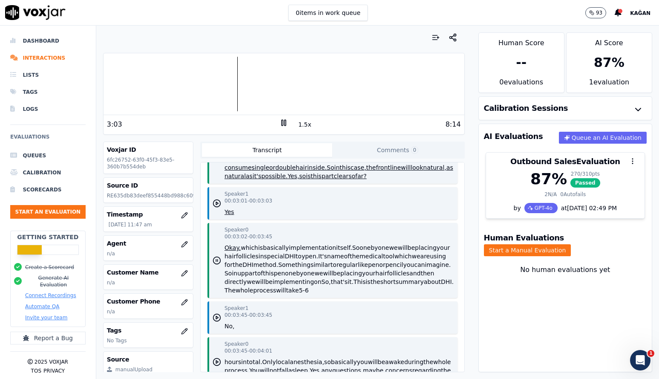
scroll to position [571, 0]
click at [303, 124] on button "1.5x" at bounding box center [305, 125] width 17 height 12
click at [237, 86] on div at bounding box center [284, 84] width 361 height 55
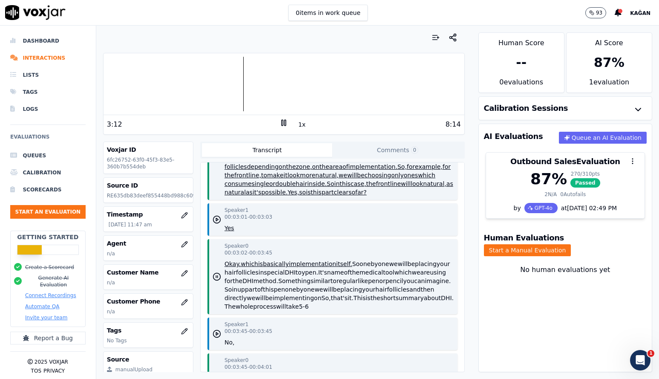
scroll to position [555, 0]
click at [206, 91] on div at bounding box center [284, 84] width 361 height 55
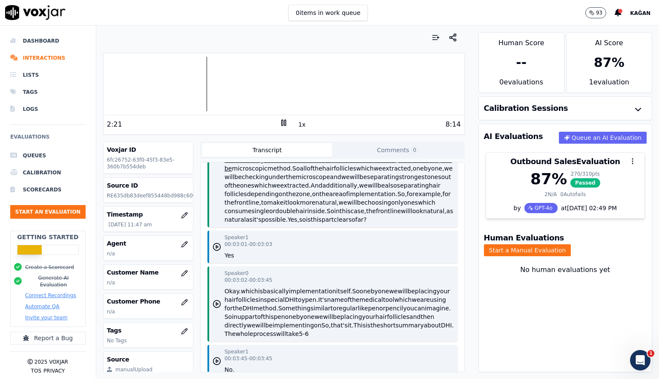
scroll to position [511, 0]
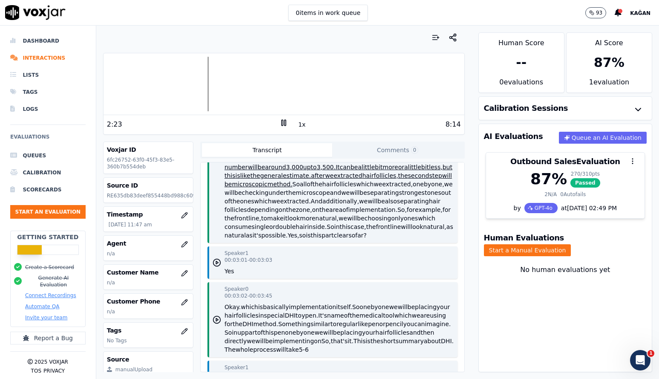
click at [398, 214] on button "So," at bounding box center [402, 209] width 9 height 9
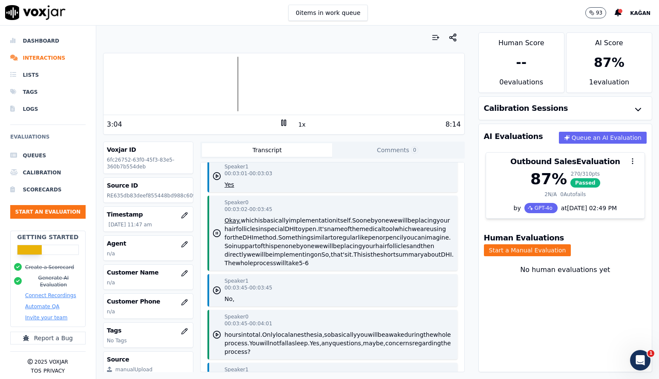
scroll to position [604, 0]
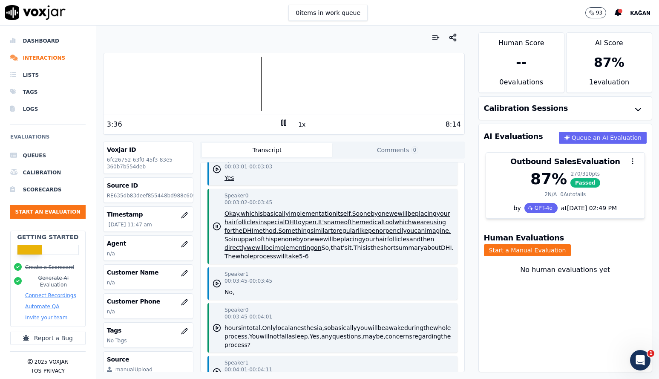
click at [301, 123] on button "1x" at bounding box center [302, 125] width 11 height 12
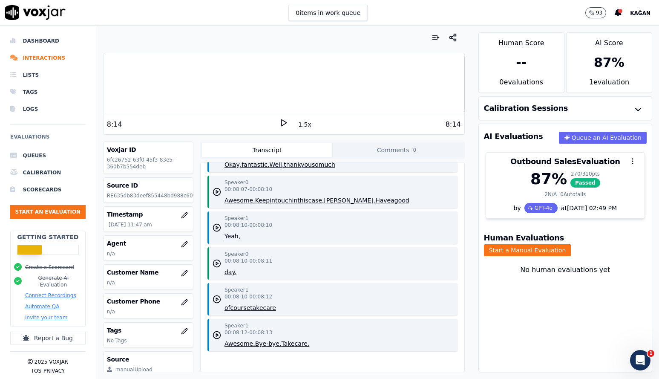
scroll to position [1902, 0]
click at [66, 58] on li "Interactions" at bounding box center [47, 57] width 75 height 17
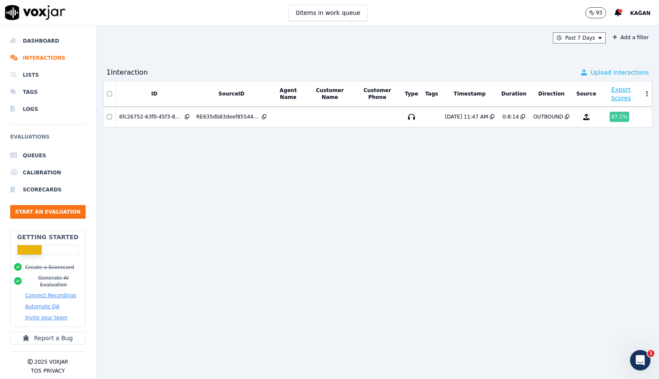
click at [600, 74] on span "Upload Interactions" at bounding box center [620, 72] width 58 height 9
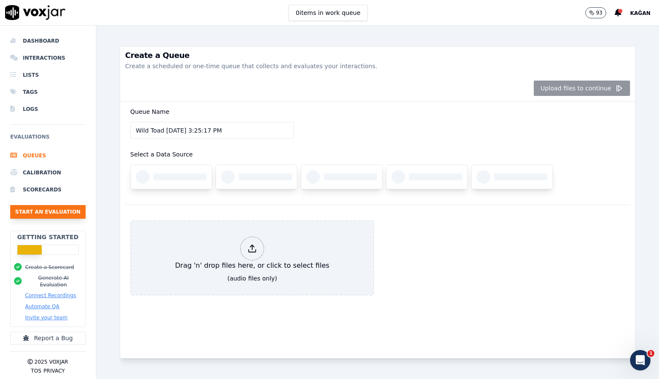
click at [56, 209] on button "Start an Evaluation" at bounding box center [47, 212] width 75 height 14
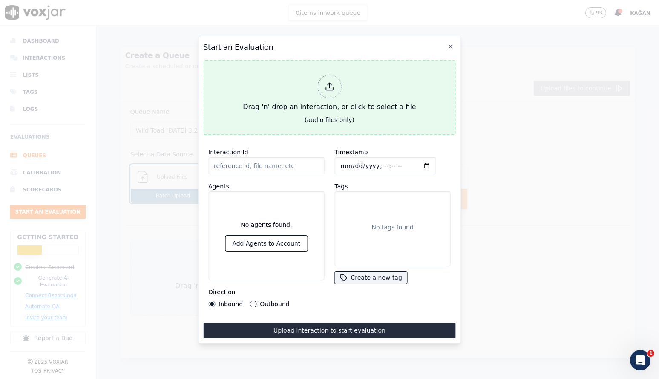
click at [355, 100] on div "Drag 'n' drop an interaction, or click to select a file" at bounding box center [330, 93] width 180 height 44
type input "18_08.mp3"
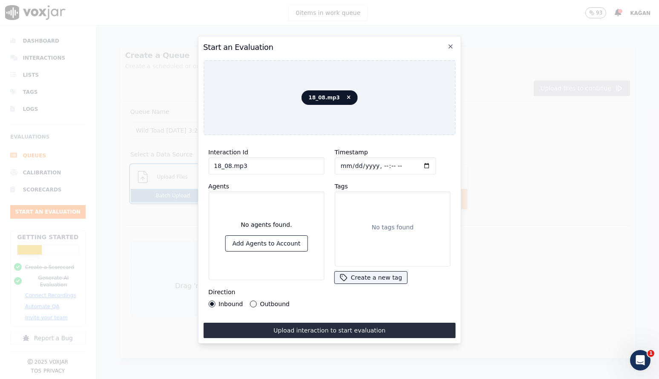
click at [269, 301] on label "Outbound" at bounding box center [274, 304] width 29 height 6
click at [257, 301] on button "Outbound" at bounding box center [253, 304] width 7 height 7
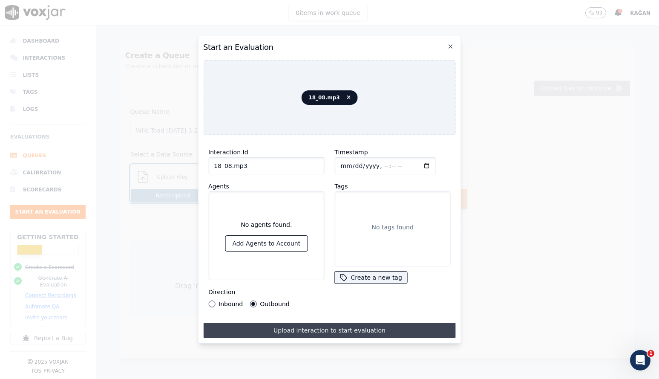
click at [398, 330] on button "Upload interaction to start evaluation" at bounding box center [329, 330] width 253 height 15
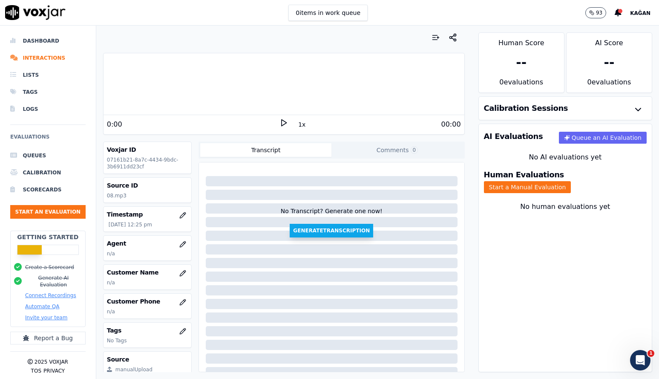
click at [338, 234] on button "Generate Transcription" at bounding box center [332, 231] width 84 height 14
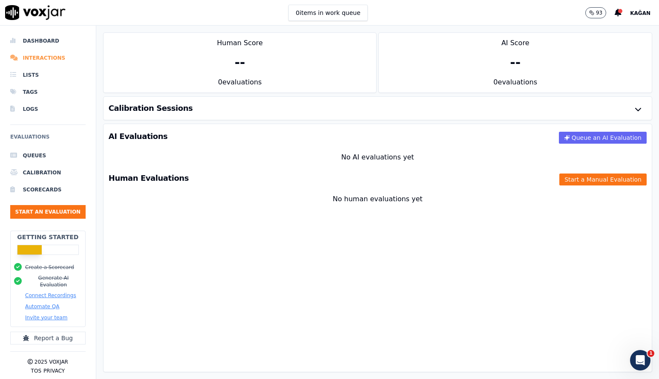
click at [65, 59] on li "Interactions" at bounding box center [47, 57] width 75 height 17
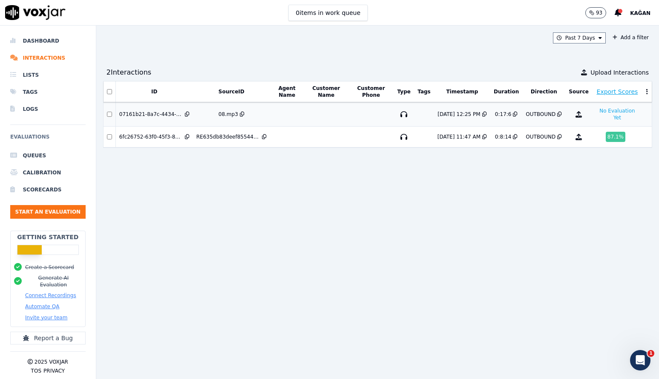
click at [368, 109] on td at bounding box center [371, 114] width 45 height 24
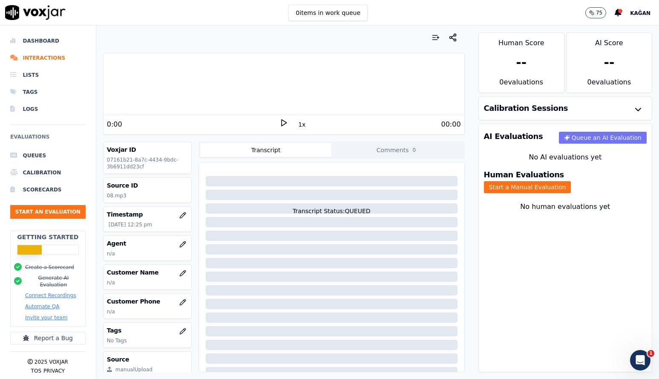
click at [586, 136] on button "Queue an AI Evaluation" at bounding box center [603, 138] width 88 height 12
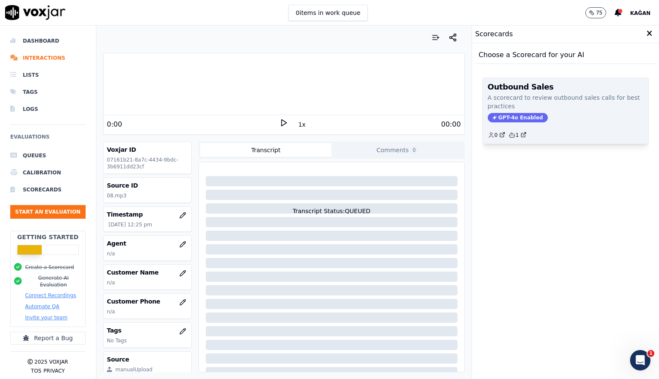
click at [593, 114] on div "GPT-4o Enabled" at bounding box center [566, 117] width 156 height 9
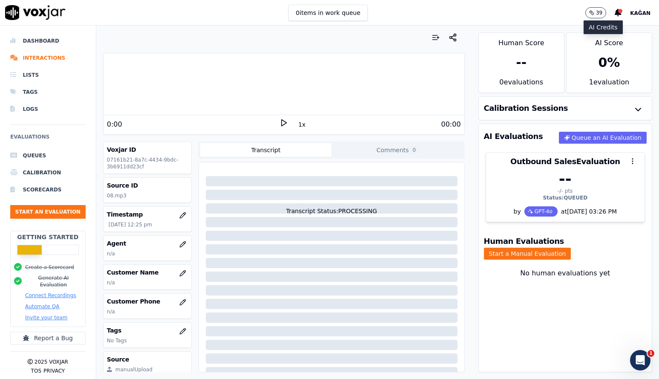
click at [599, 9] on button "39" at bounding box center [596, 12] width 21 height 11
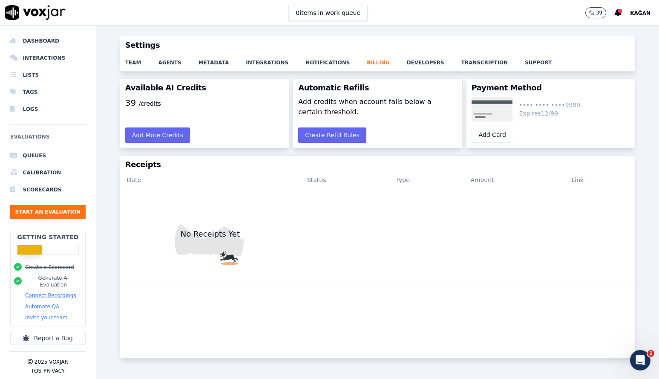
click at [472, 67] on div "team agents metadata integrations notifications billing developers transcriptio…" at bounding box center [377, 62] width 515 height 17
click at [469, 55] on link "transcription" at bounding box center [494, 60] width 64 height 12
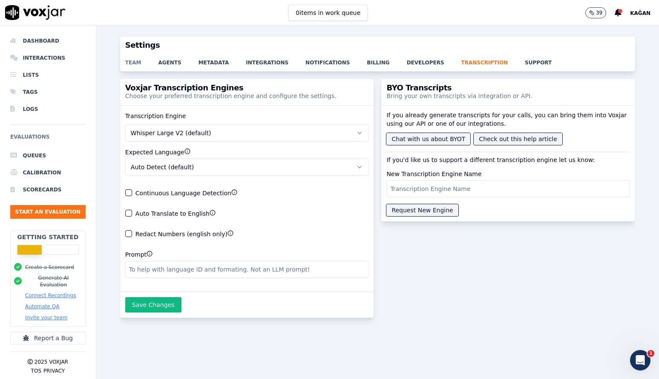
click at [136, 62] on link "team" at bounding box center [141, 60] width 33 height 12
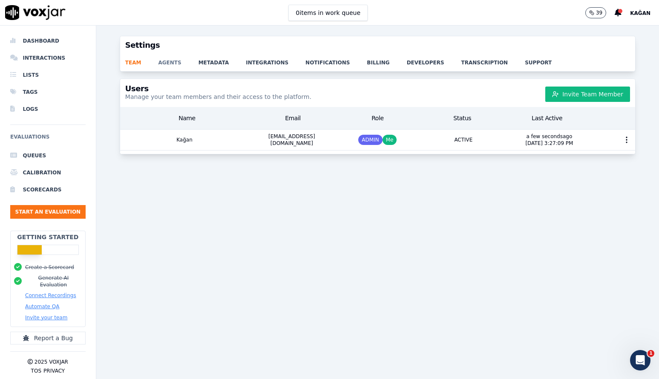
click at [166, 65] on link "agents" at bounding box center [178, 60] width 40 height 12
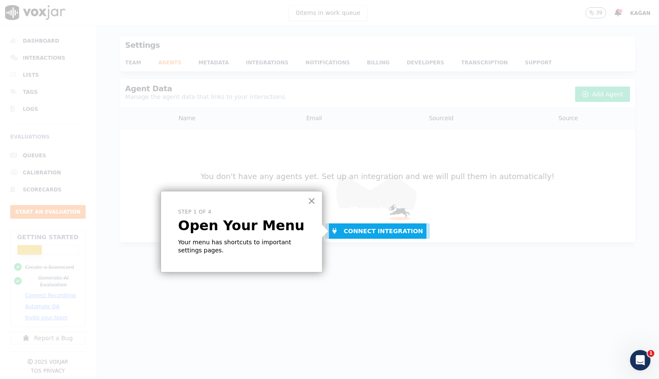
click at [312, 203] on button "×" at bounding box center [312, 201] width 8 height 14
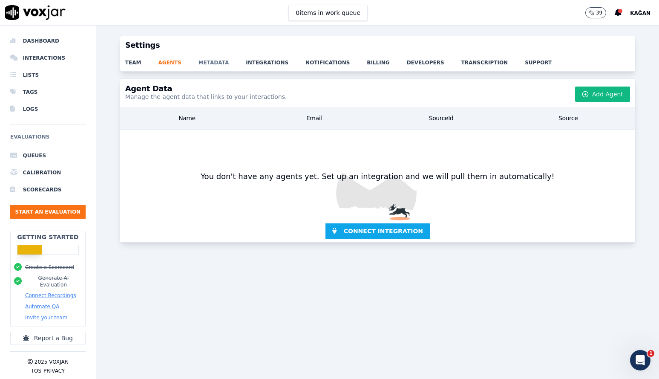
click at [218, 63] on link "metadata" at bounding box center [223, 60] width 48 height 12
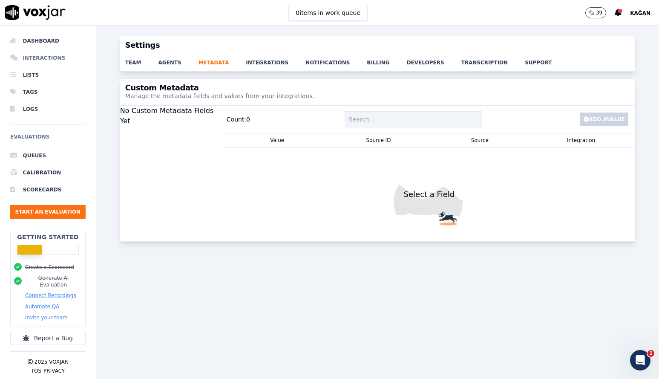
click at [64, 56] on li "Interactions" at bounding box center [47, 57] width 75 height 17
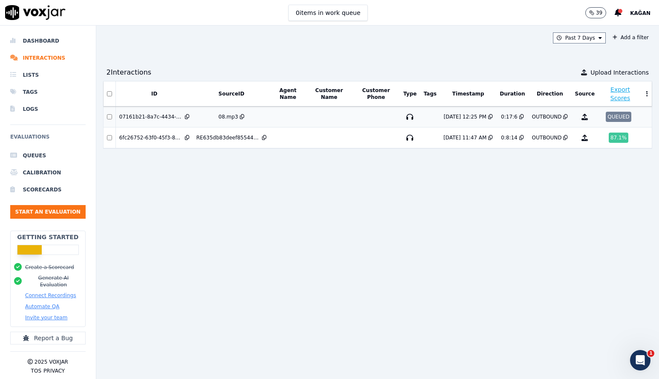
click at [350, 115] on td at bounding box center [329, 117] width 46 height 21
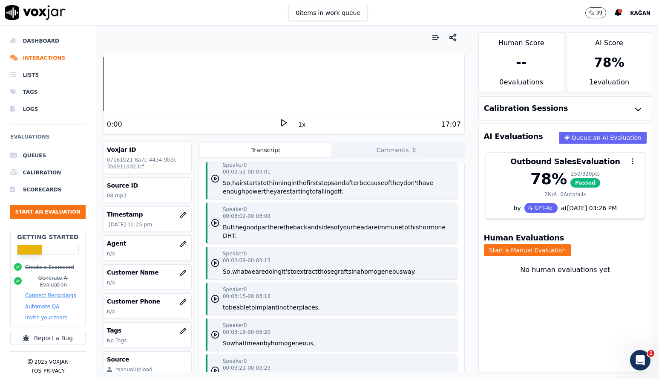
scroll to position [1693, 0]
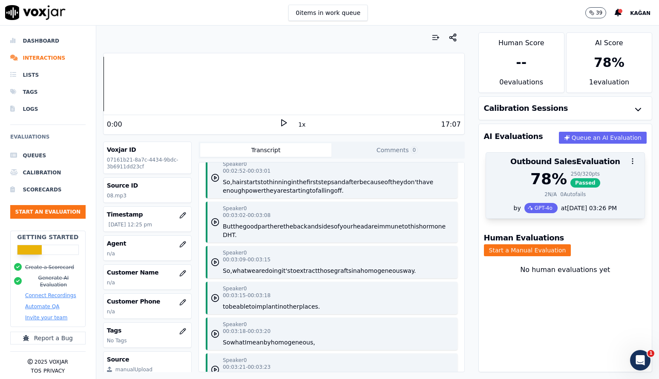
click at [603, 186] on div "78 % 250 / 320 pts Passed" at bounding box center [566, 179] width 148 height 17
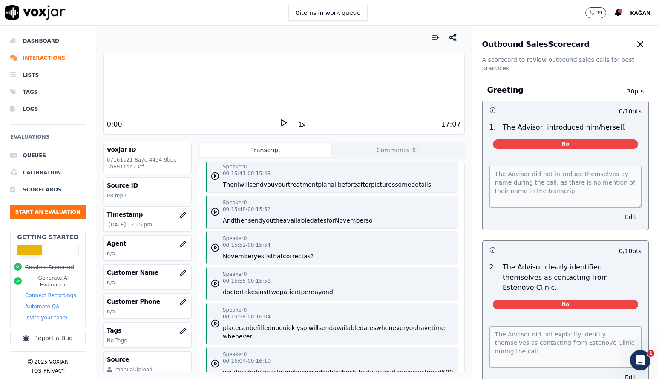
scroll to position [7307, 0]
